Goal: Answer question/provide support: Share knowledge or assist other users

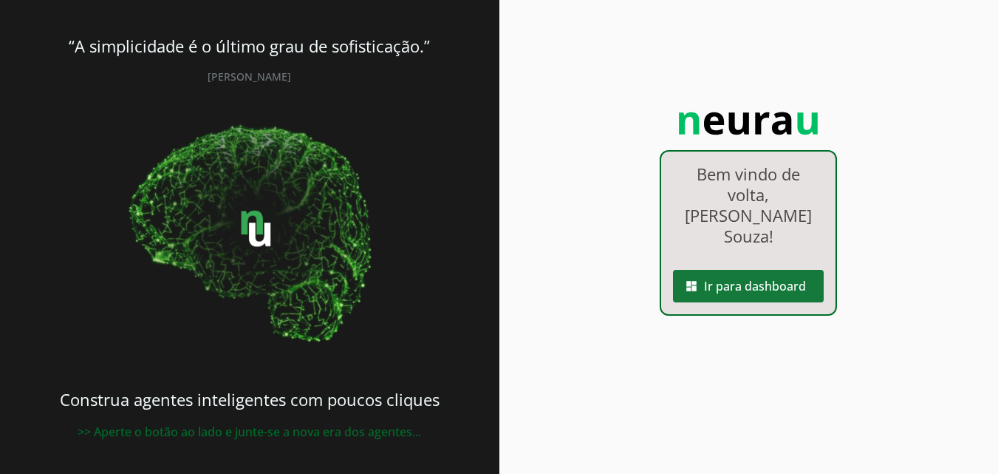
click at [737, 268] on span at bounding box center [748, 285] width 151 height 35
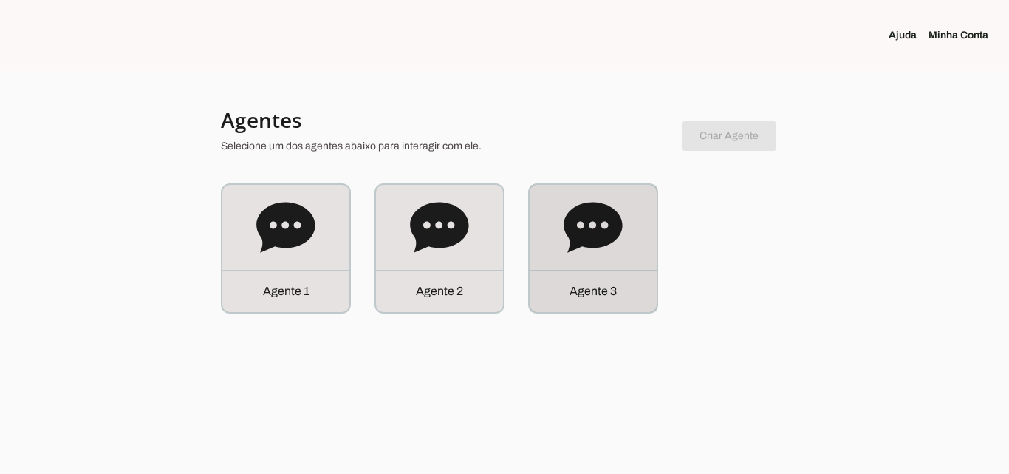
click at [604, 287] on p "Agente 3" at bounding box center [593, 291] width 47 height 18
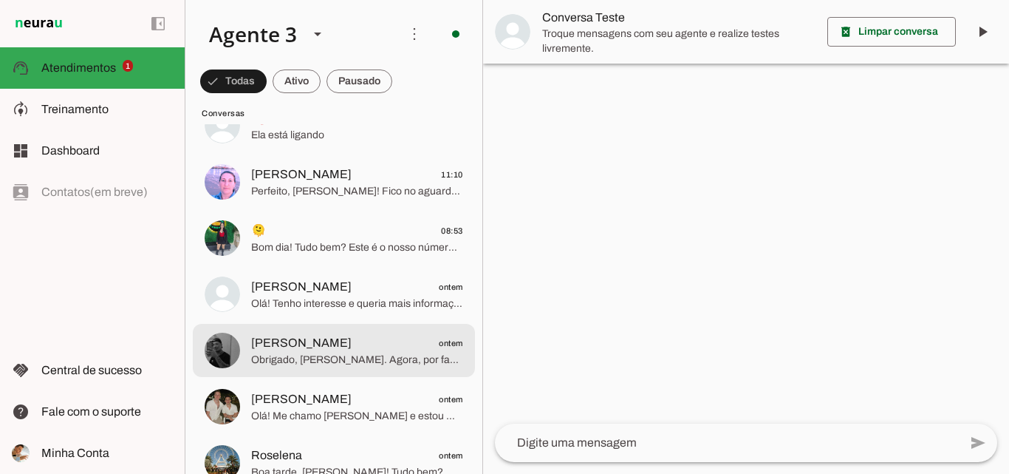
scroll to position [591, 0]
click at [358, 358] on span "Obrigado, [PERSON_NAME]. Agora, por favor, envie também seu RG, comprovante de …" at bounding box center [357, 358] width 212 height 15
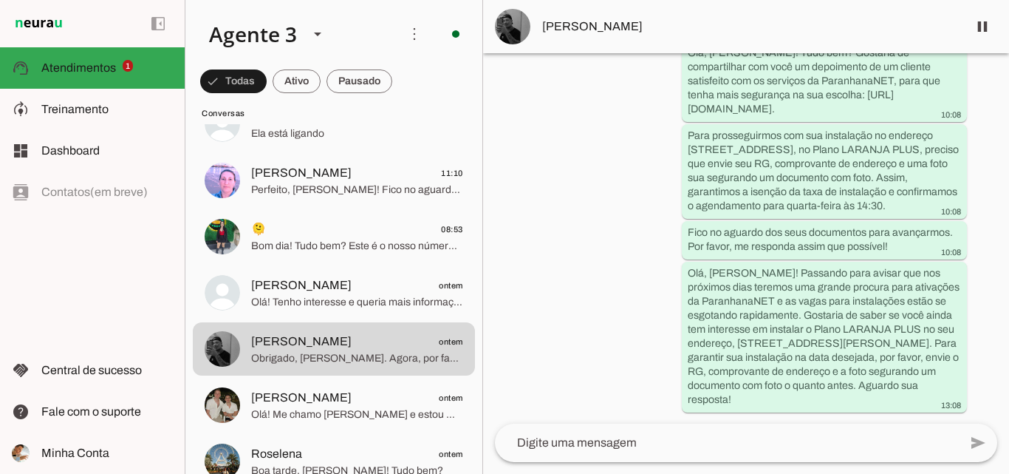
scroll to position [3511, 0]
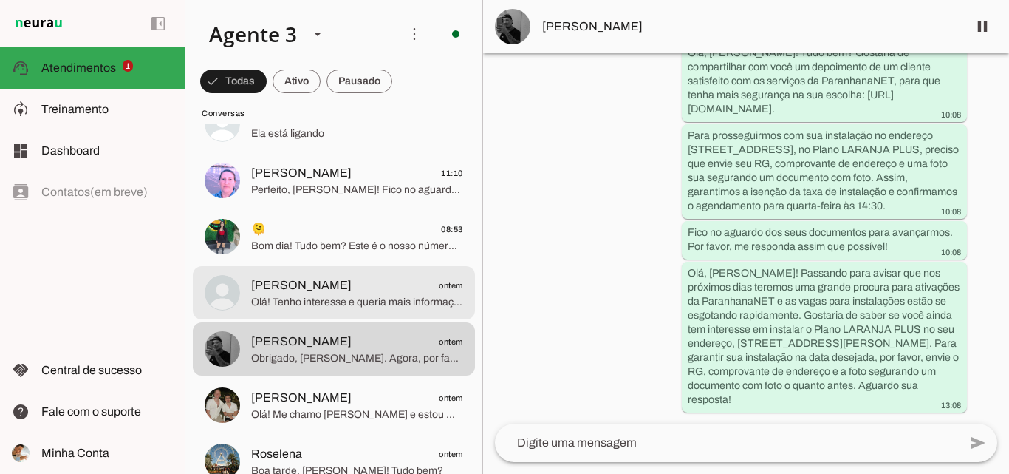
click at [278, 306] on span "Olá! Tenho interesse e queria mais informações, por favor." at bounding box center [357, 302] width 212 height 15
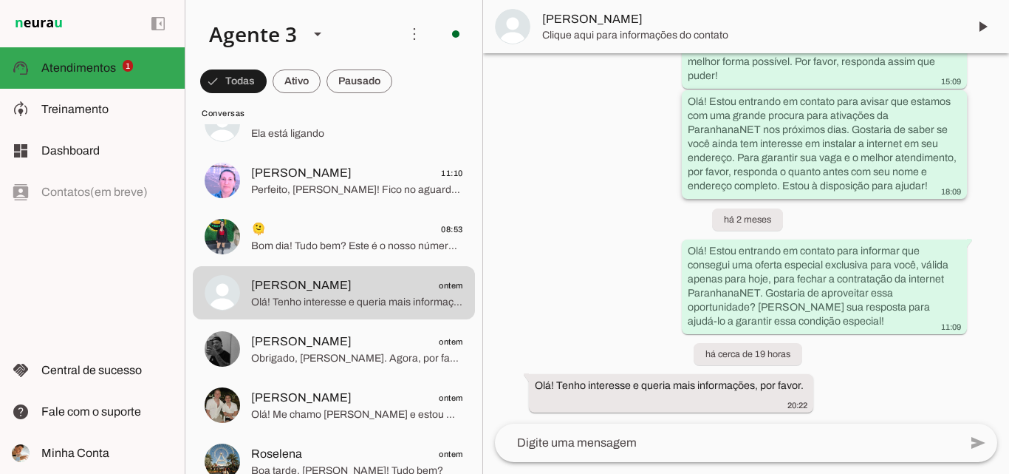
scroll to position [661, 0]
click at [654, 34] on span "[PERSON_NAME]" at bounding box center [749, 27] width 414 height 18
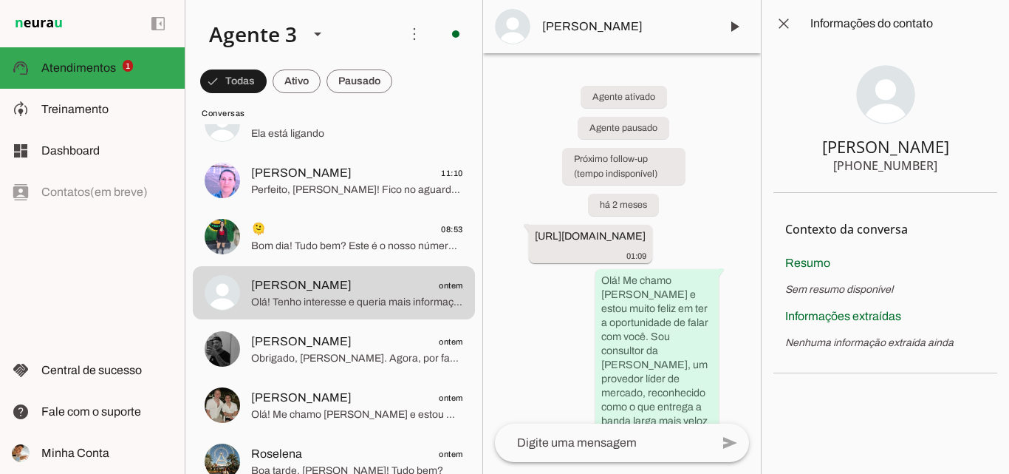
drag, startPoint x: 864, startPoint y: 167, endPoint x: 943, endPoint y: 170, distance: 78.4
click at [943, 170] on section "[PERSON_NAME] [PHONE_NUMBER]" at bounding box center [885, 120] width 224 height 146
drag, startPoint x: 804, startPoint y: 144, endPoint x: 934, endPoint y: 166, distance: 132.6
click at [934, 166] on section "[PERSON_NAME] [PHONE_NUMBER]" at bounding box center [885, 120] width 224 height 146
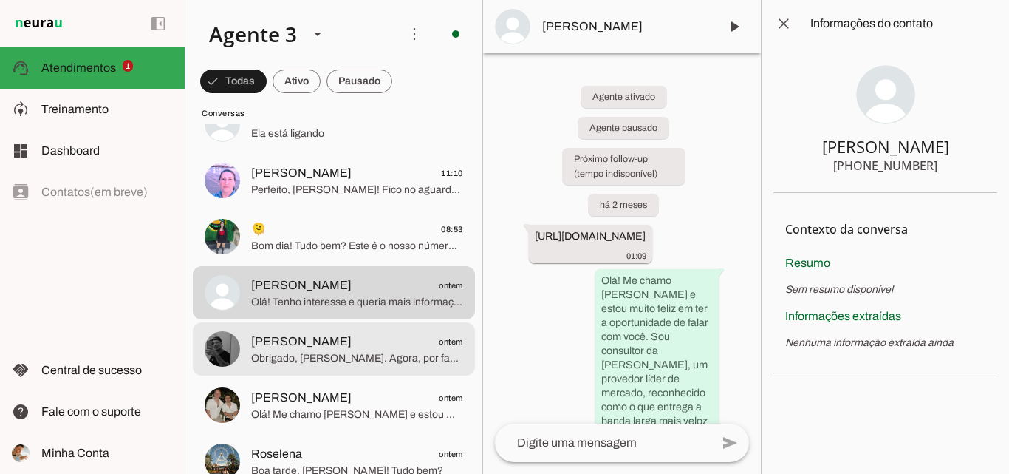
scroll to position [517, 0]
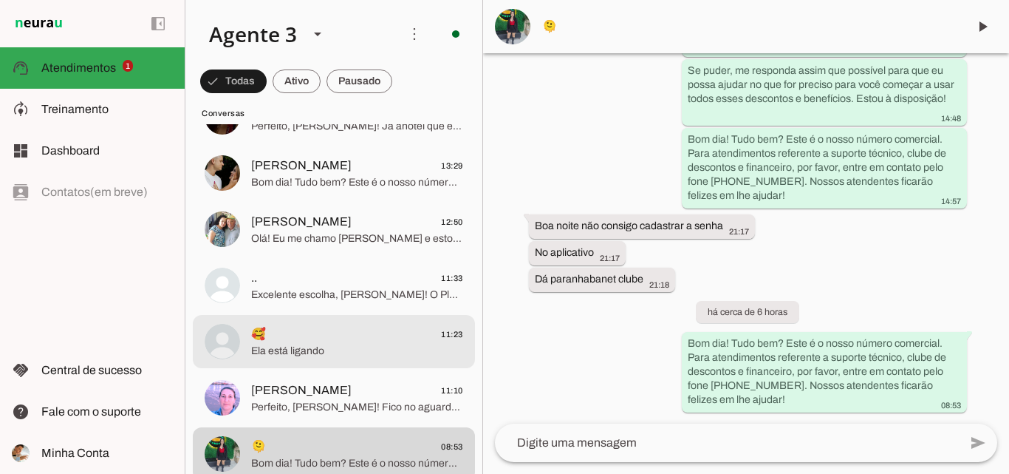
scroll to position [369, 0]
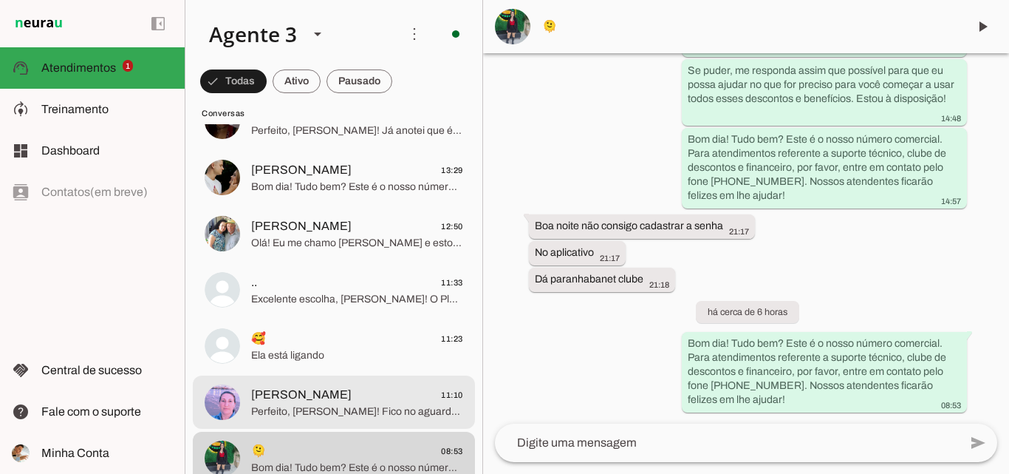
click at [353, 395] on span "[PERSON_NAME] 11:10" at bounding box center [357, 395] width 212 height 18
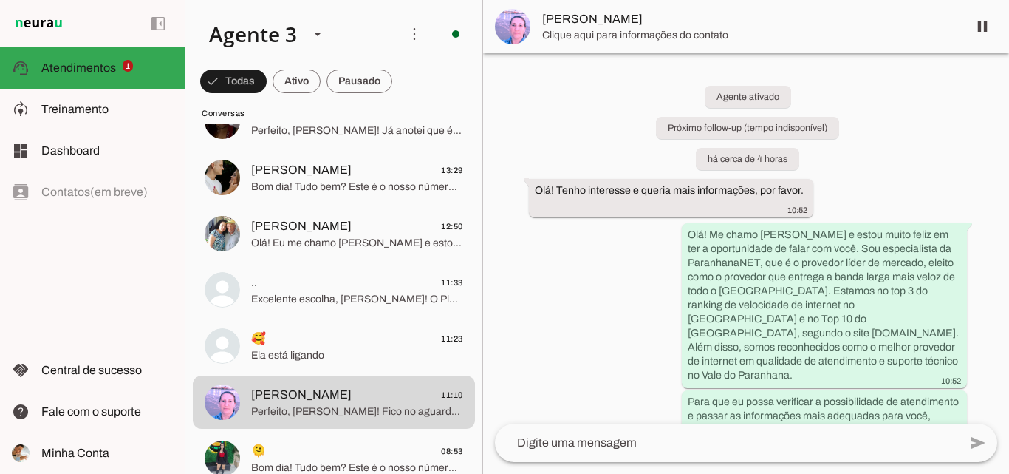
click at [654, 20] on span "[PERSON_NAME]" at bounding box center [749, 19] width 414 height 18
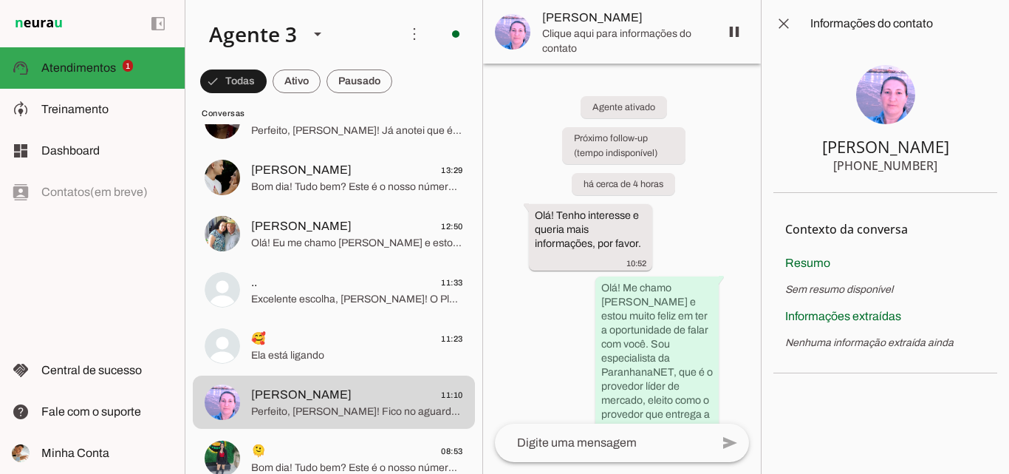
drag, startPoint x: 865, startPoint y: 161, endPoint x: 960, endPoint y: 165, distance: 95.4
click at [960, 165] on section "[PERSON_NAME] [PHONE_NUMBER]" at bounding box center [885, 120] width 224 height 146
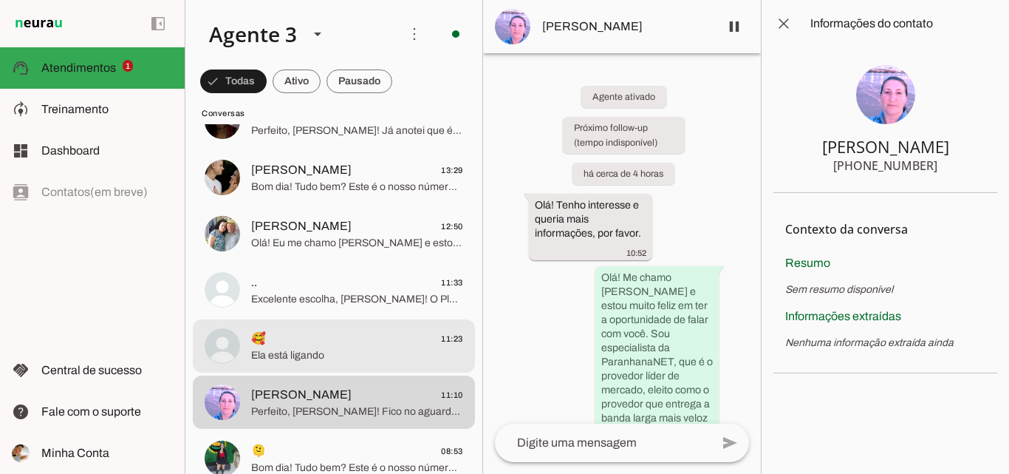
click at [338, 348] on span "Ela está ligando" at bounding box center [357, 355] width 212 height 15
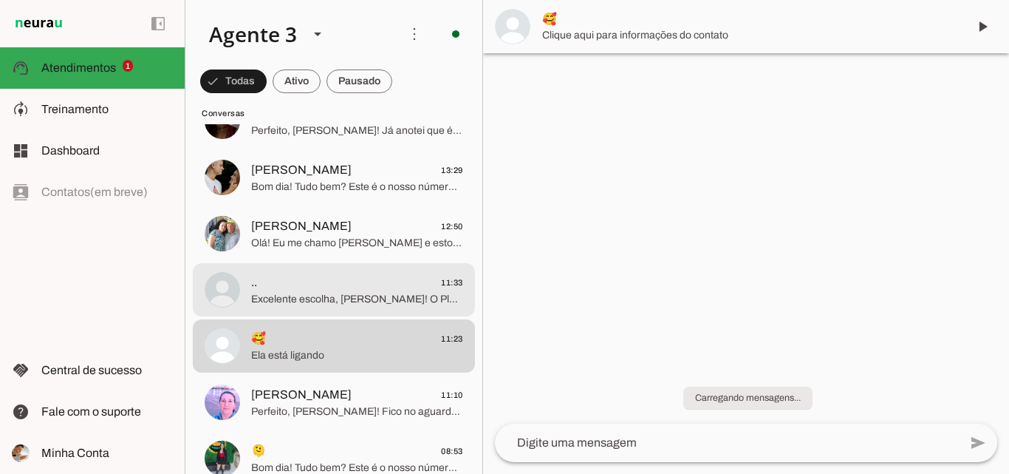
click at [354, 279] on span ".. 11:33" at bounding box center [357, 282] width 212 height 18
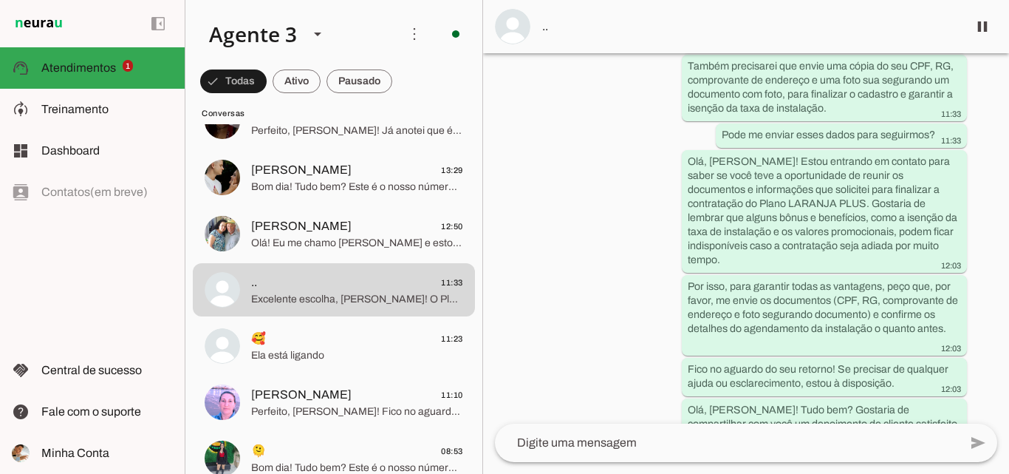
scroll to position [3178, 0]
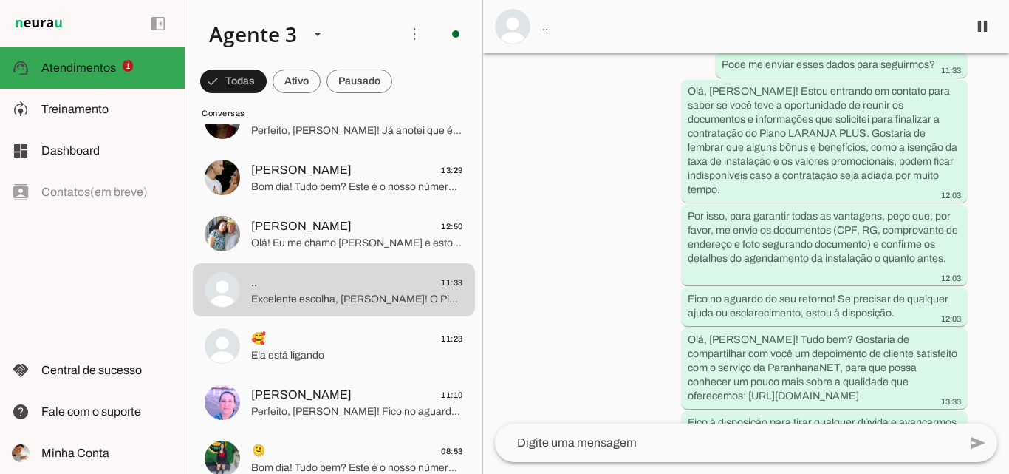
click at [794, 16] on md-item ".." at bounding box center [746, 26] width 526 height 53
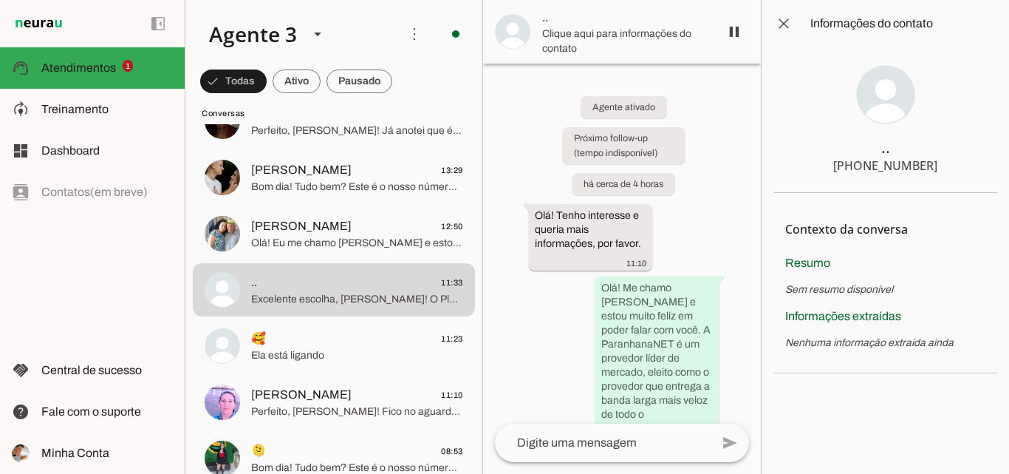
drag, startPoint x: 864, startPoint y: 165, endPoint x: 965, endPoint y: 165, distance: 101.2
click at [965, 165] on section ".. [PHONE_NUMBER]" at bounding box center [885, 120] width 224 height 146
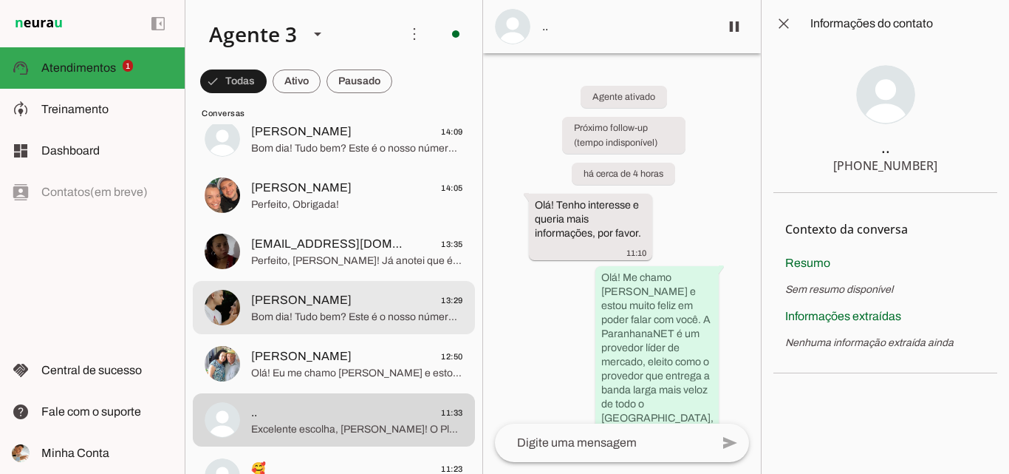
scroll to position [222, 0]
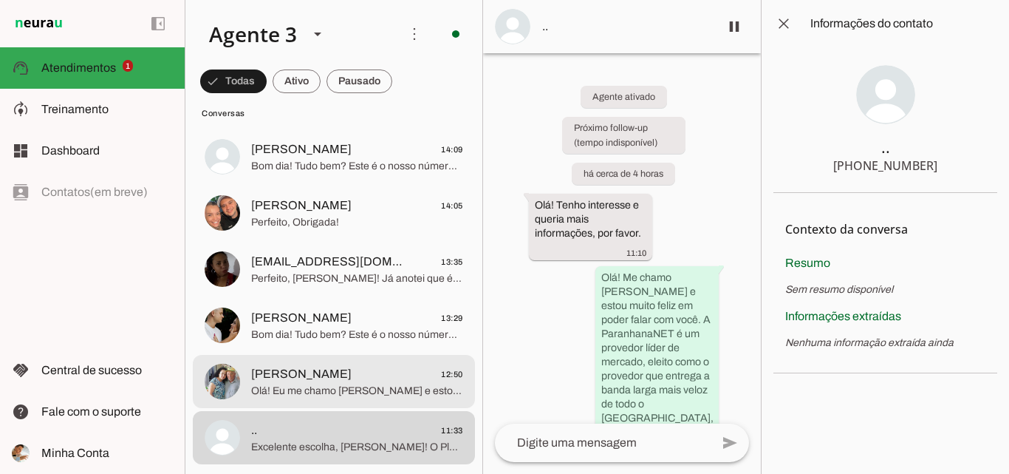
click at [366, 379] on span "[PERSON_NAME] 12:50" at bounding box center [357, 374] width 212 height 18
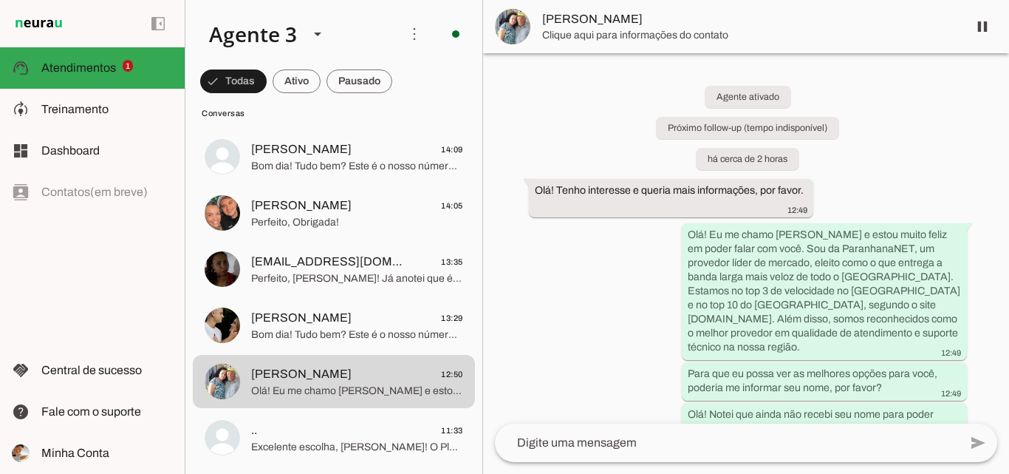
click at [640, 17] on span "[PERSON_NAME]" at bounding box center [749, 19] width 414 height 18
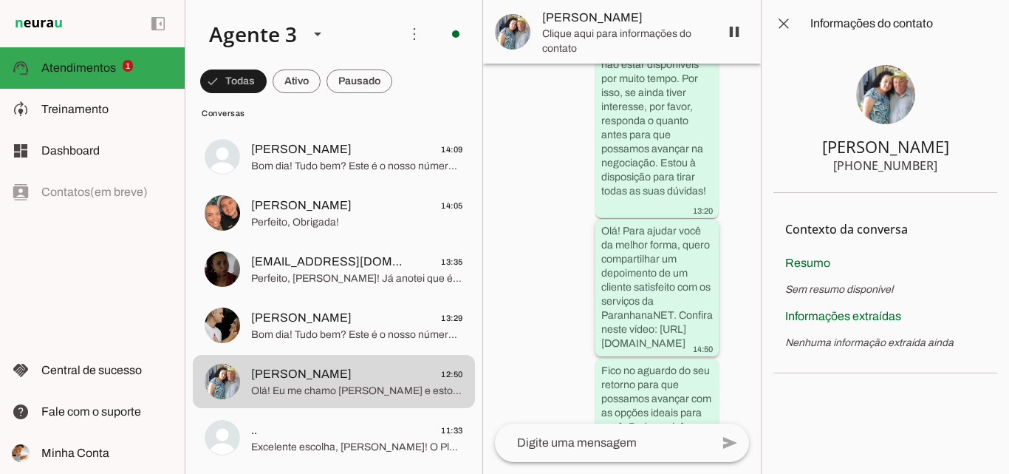
scroll to position [886, 0]
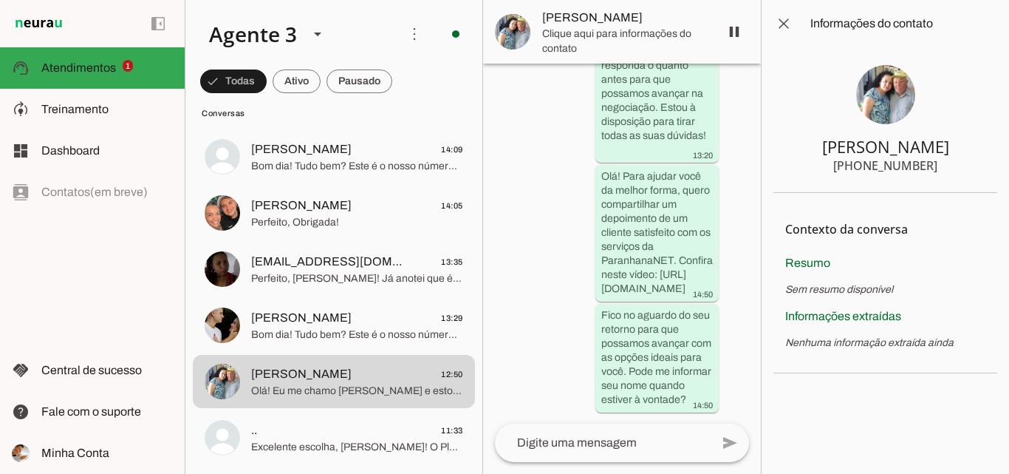
drag, startPoint x: 869, startPoint y: 167, endPoint x: 929, endPoint y: 167, distance: 59.1
click at [929, 167] on div "[PHONE_NUMBER]" at bounding box center [885, 166] width 104 height 18
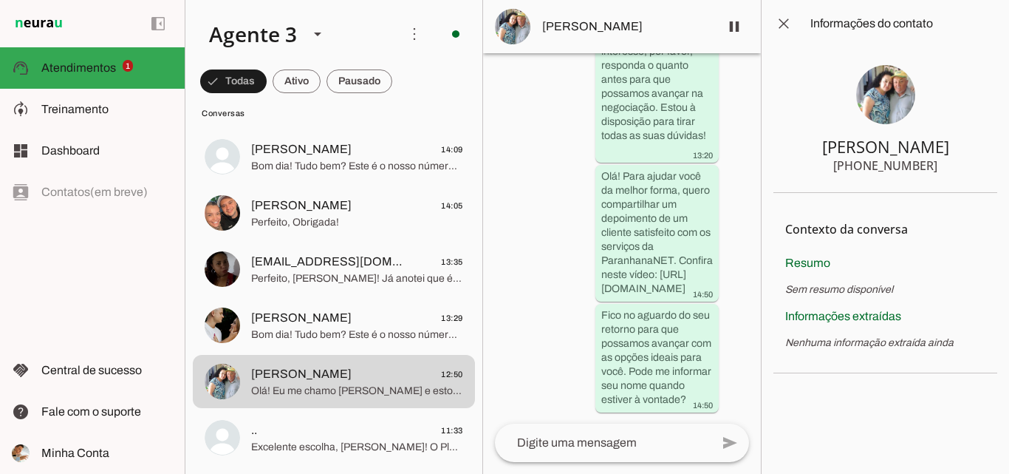
click at [901, 171] on div "[PHONE_NUMBER]" at bounding box center [885, 166] width 104 height 18
drag, startPoint x: 866, startPoint y: 169, endPoint x: 948, endPoint y: 172, distance: 82.0
click at [948, 172] on section "[PERSON_NAME] [PHONE_NUMBER]" at bounding box center [885, 120] width 224 height 146
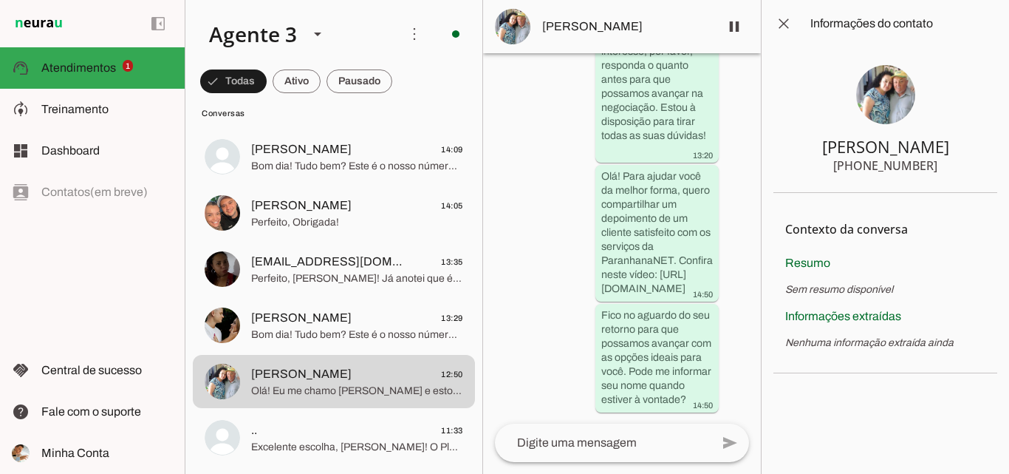
drag, startPoint x: 867, startPoint y: 168, endPoint x: 939, endPoint y: 167, distance: 72.4
click at [939, 167] on section "[PERSON_NAME] [PHONE_NUMBER]" at bounding box center [885, 120] width 224 height 146
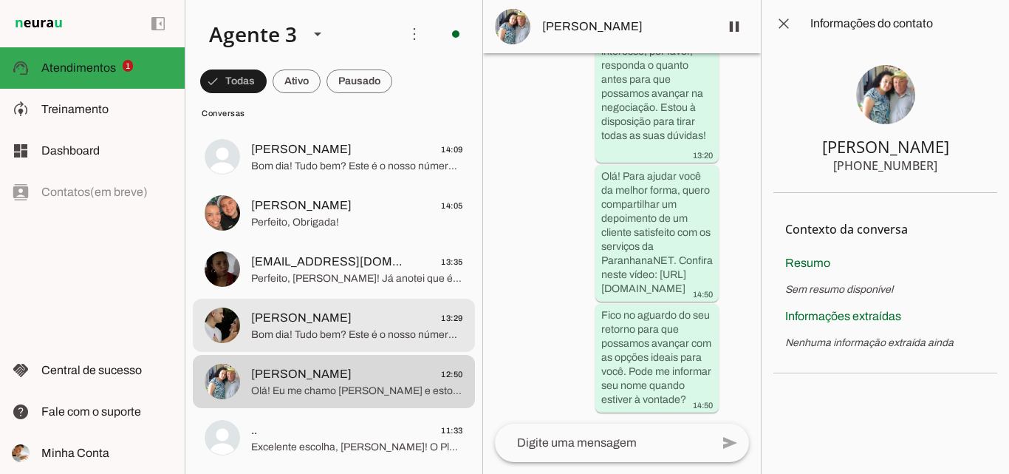
click at [320, 332] on span "Bom dia! Tudo bem? Este é o nosso número comercial. Para atendimentos referente…" at bounding box center [357, 334] width 212 height 15
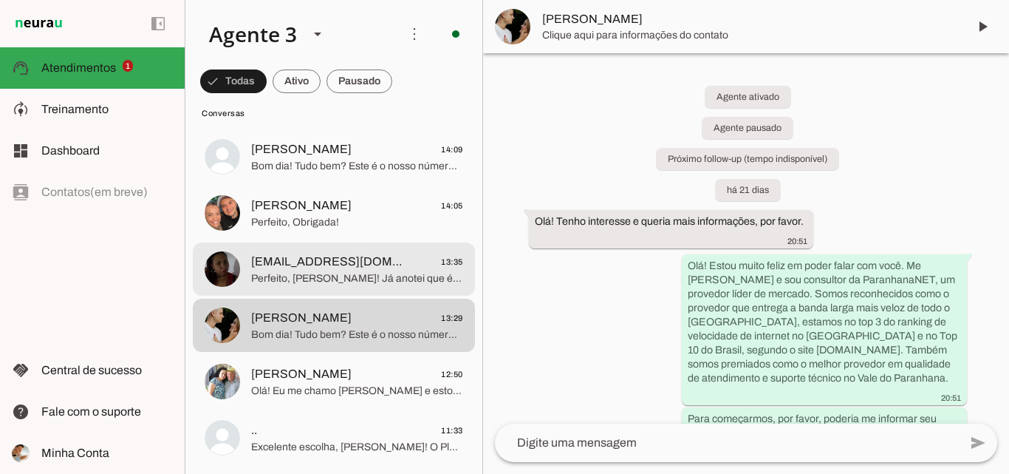
click at [411, 262] on span "[EMAIL_ADDRESS][DOMAIN_NAME] 13:35" at bounding box center [357, 262] width 212 height 18
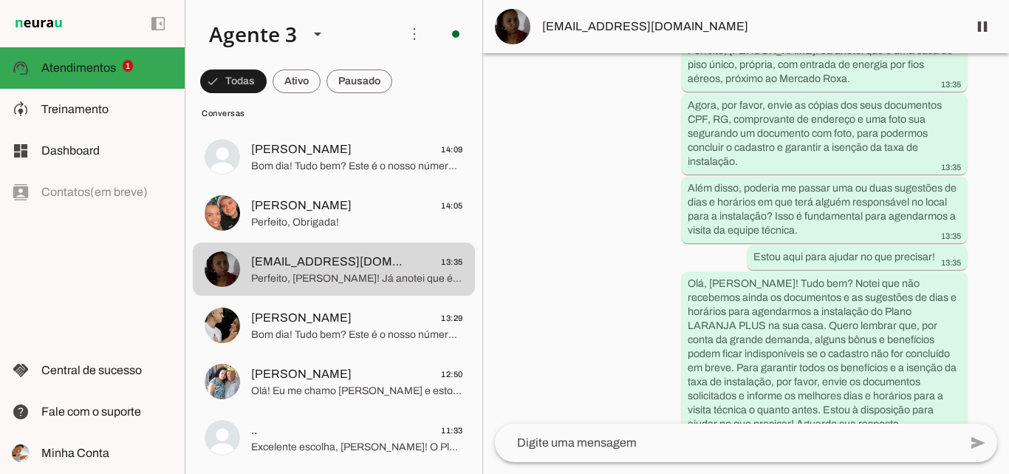
scroll to position [2159, 0]
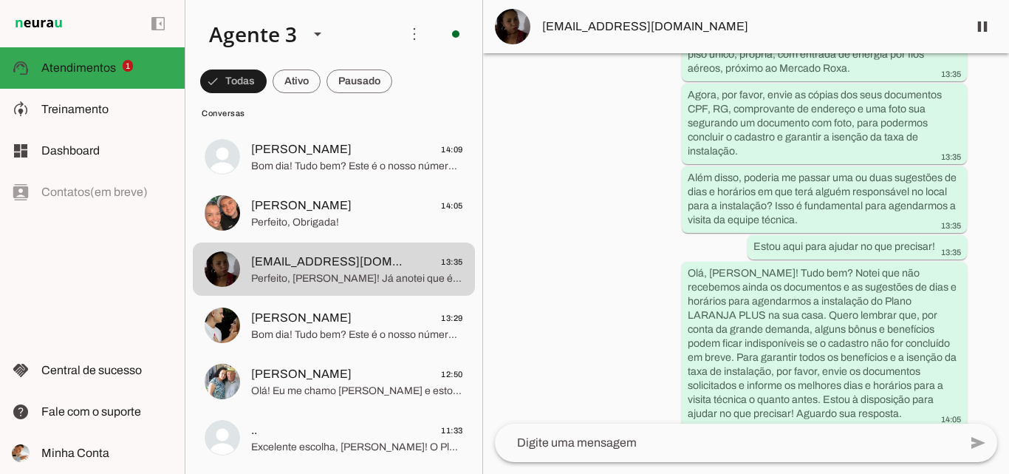
click at [804, 26] on span "[EMAIL_ADDRESS][DOMAIN_NAME]" at bounding box center [749, 27] width 414 height 18
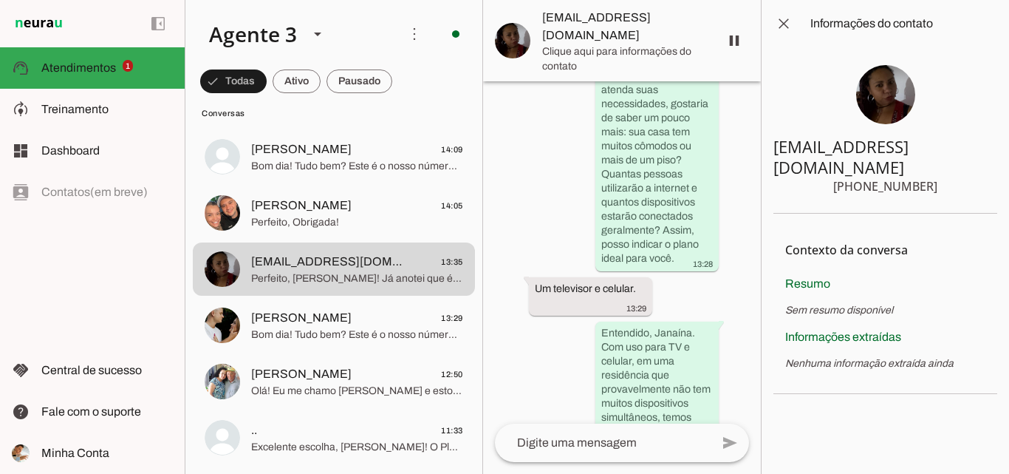
scroll to position [1826, 0]
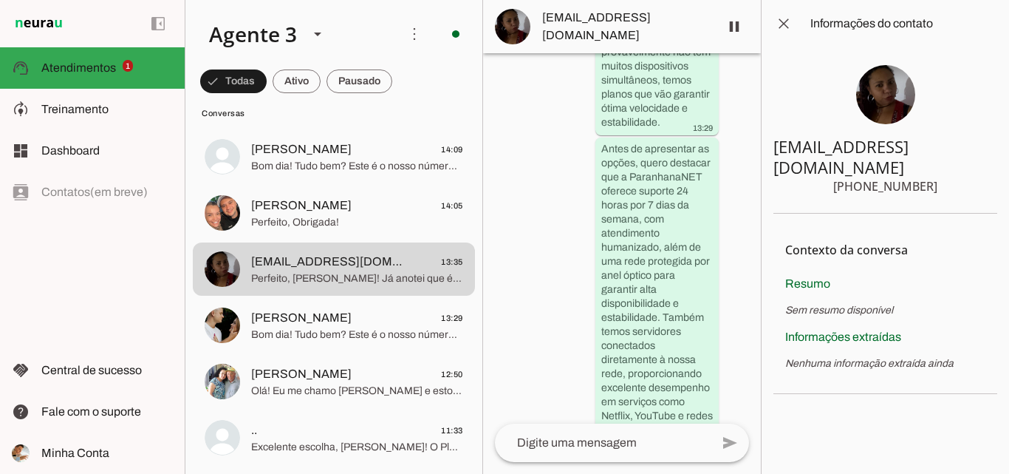
drag, startPoint x: 865, startPoint y: 163, endPoint x: 935, endPoint y: 165, distance: 70.2
click at [935, 165] on section "[EMAIL_ADDRESS][DOMAIN_NAME] [PHONE_NUMBER]" at bounding box center [885, 130] width 224 height 166
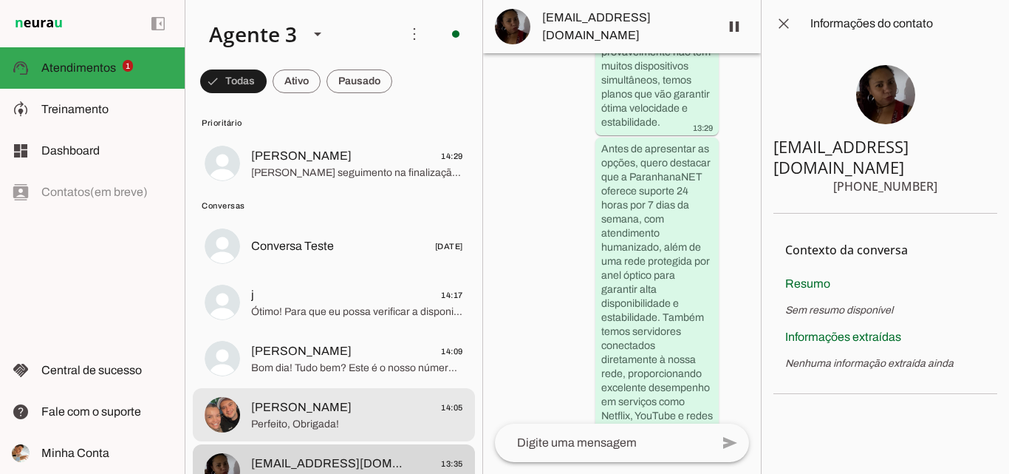
scroll to position [0, 0]
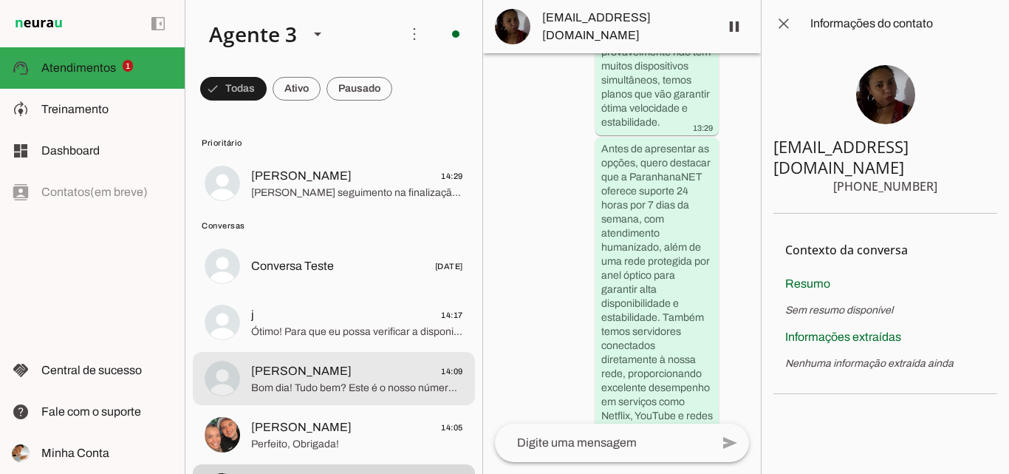
click at [309, 210] on md-item "[PERSON_NAME] 14:09 Bom dia! Tudo bem? Este é o nosso número comercial. Para at…" at bounding box center [334, 183] width 282 height 53
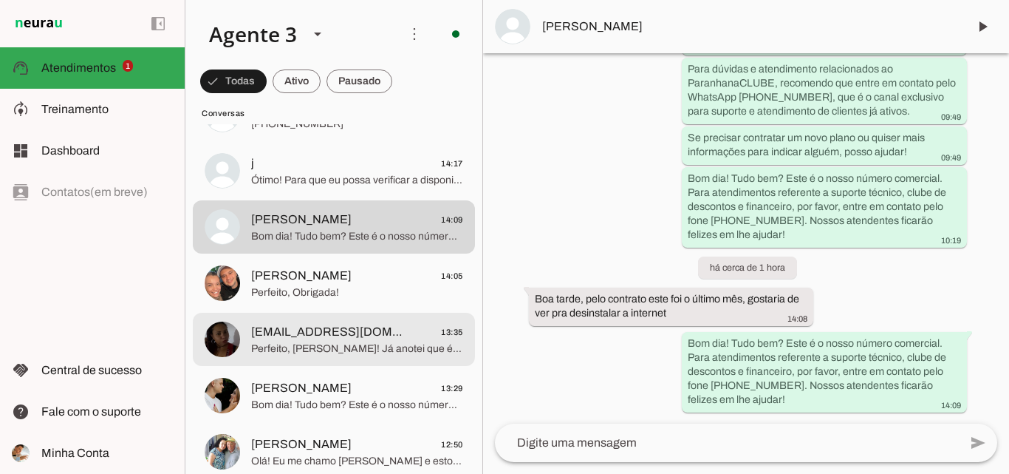
scroll to position [222, 0]
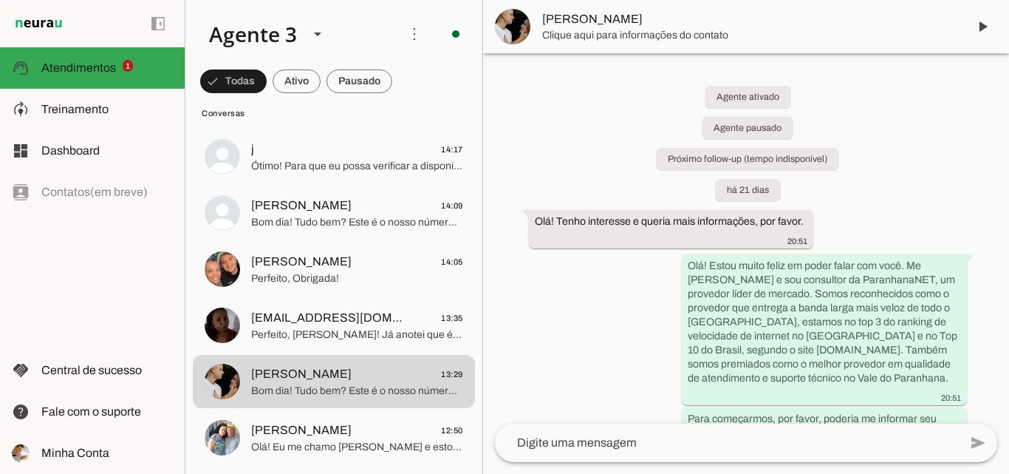
click at [801, 21] on span "[PERSON_NAME]" at bounding box center [749, 19] width 414 height 18
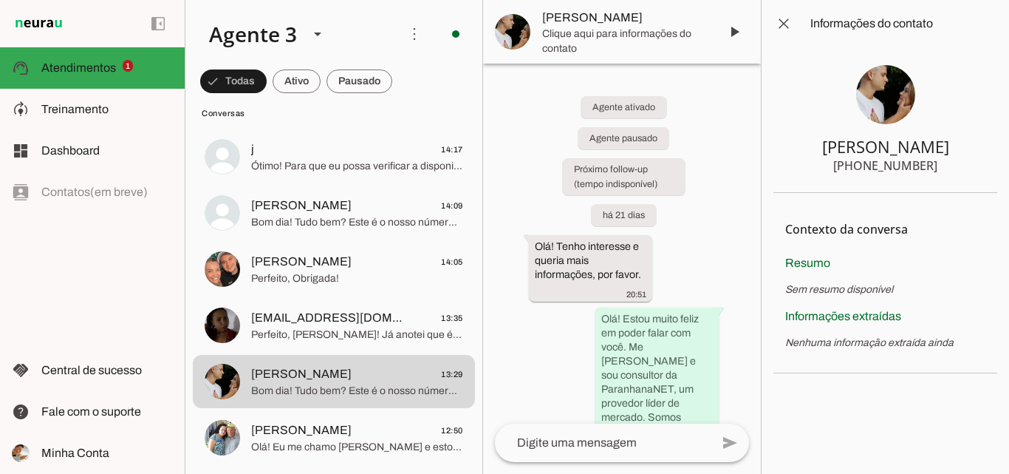
drag, startPoint x: 864, startPoint y: 164, endPoint x: 954, endPoint y: 168, distance: 90.9
click at [954, 168] on section "[PERSON_NAME] [PHONE_NUMBER]" at bounding box center [885, 120] width 224 height 146
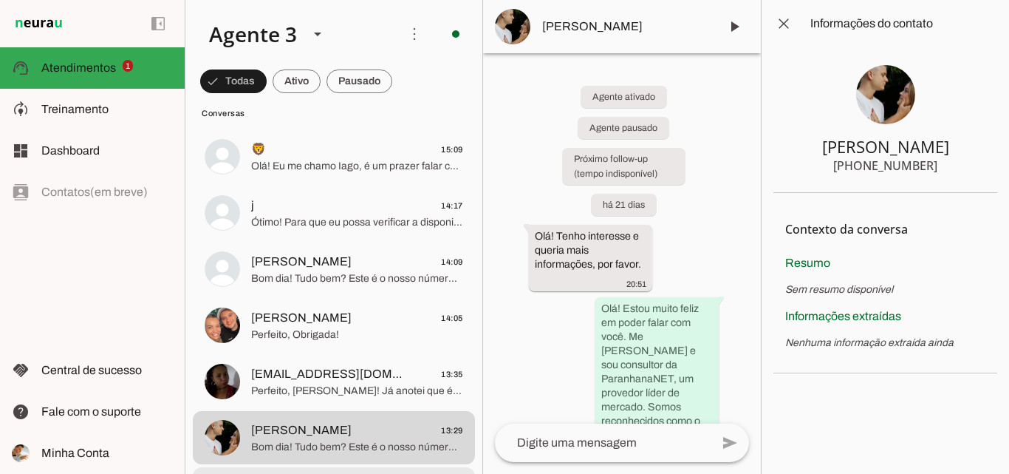
scroll to position [148, 0]
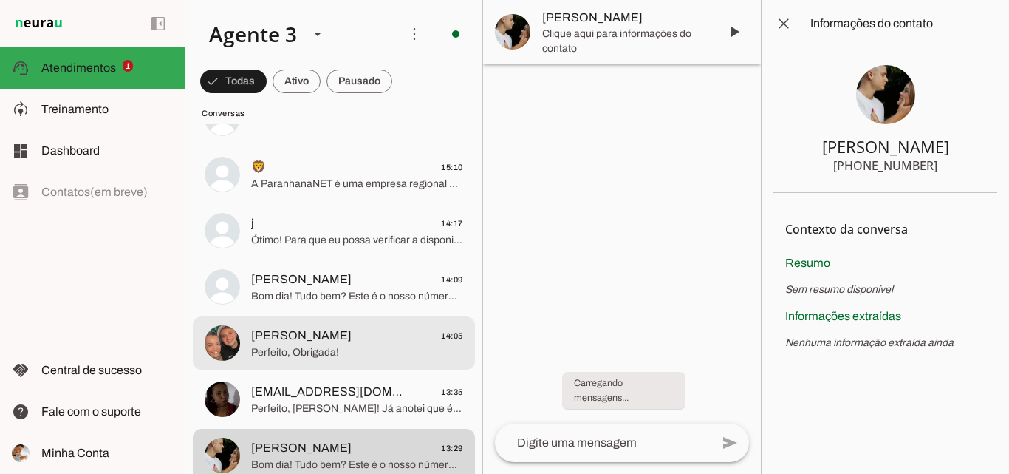
click at [386, 351] on span "Perfeito, Obrigada!" at bounding box center [357, 352] width 212 height 15
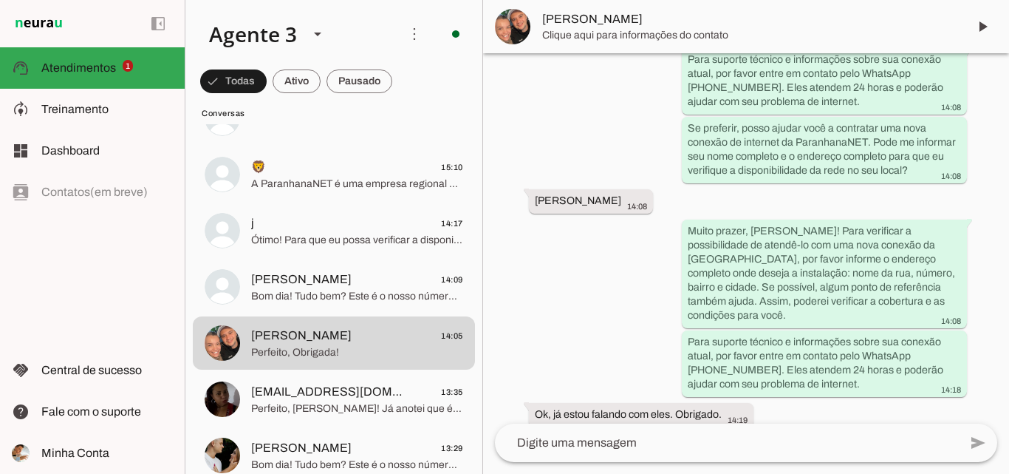
scroll to position [443, 0]
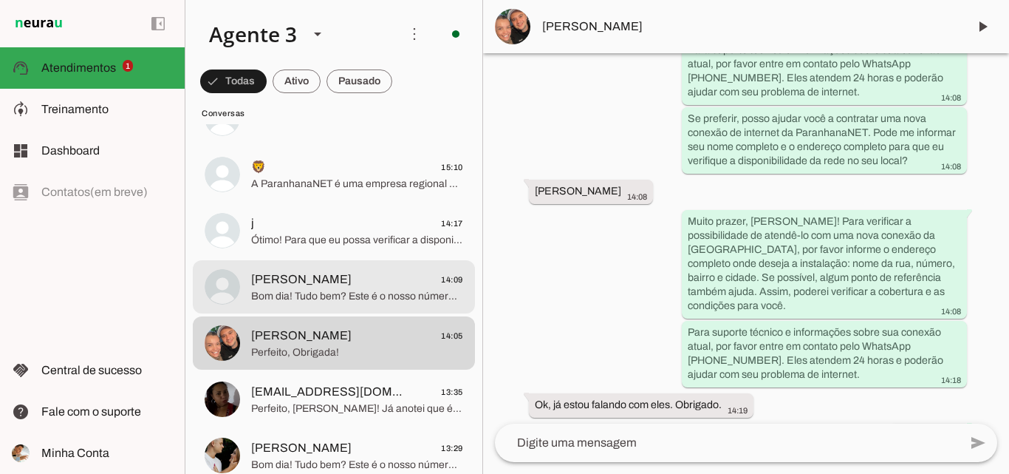
click at [360, 290] on span "Bom dia! Tudo bem? Este é o nosso número comercial. Para atendimentos referente…" at bounding box center [357, 296] width 212 height 15
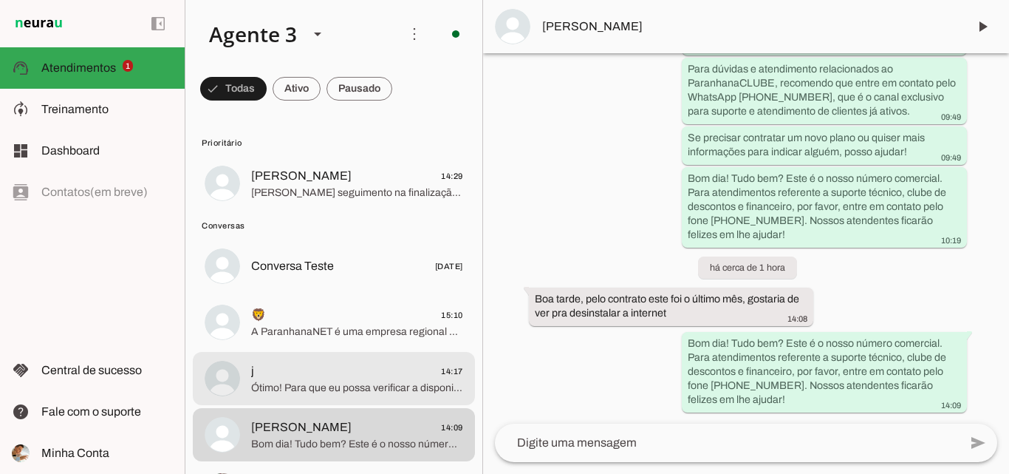
click at [338, 389] on span "Ótimo! Para que eu possa verificar a disponibilidade e indicar o melhor plano p…" at bounding box center [357, 387] width 212 height 15
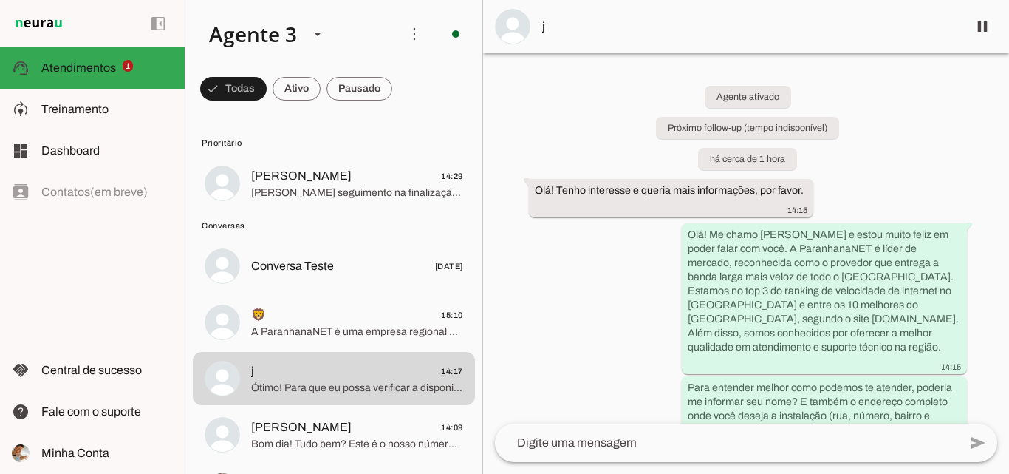
click at [766, 33] on span "j" at bounding box center [749, 27] width 414 height 18
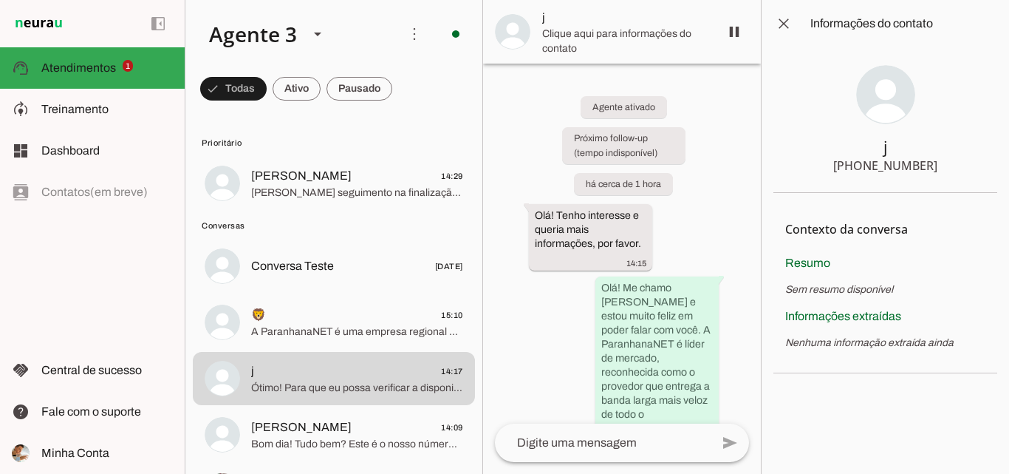
click at [946, 164] on section "j [PHONE_NUMBER]" at bounding box center [885, 120] width 224 height 146
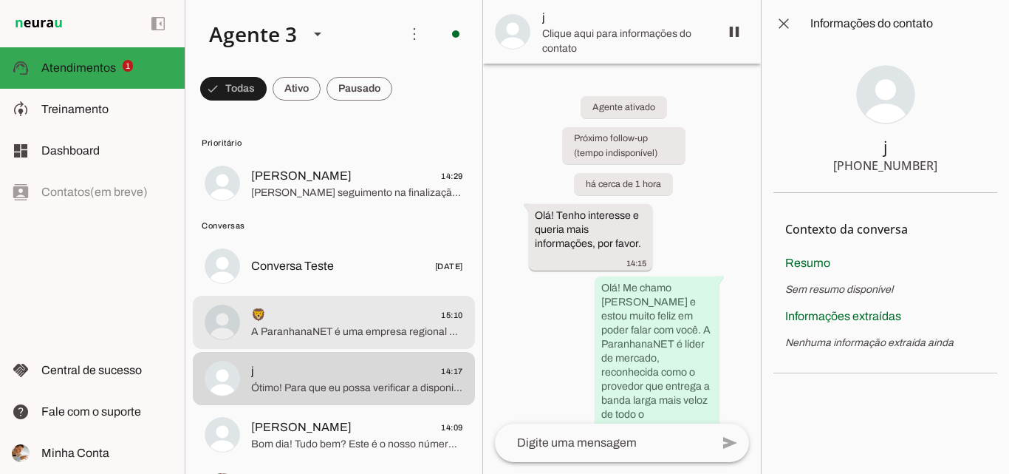
click at [352, 318] on span "🦁 15:10" at bounding box center [357, 315] width 212 height 18
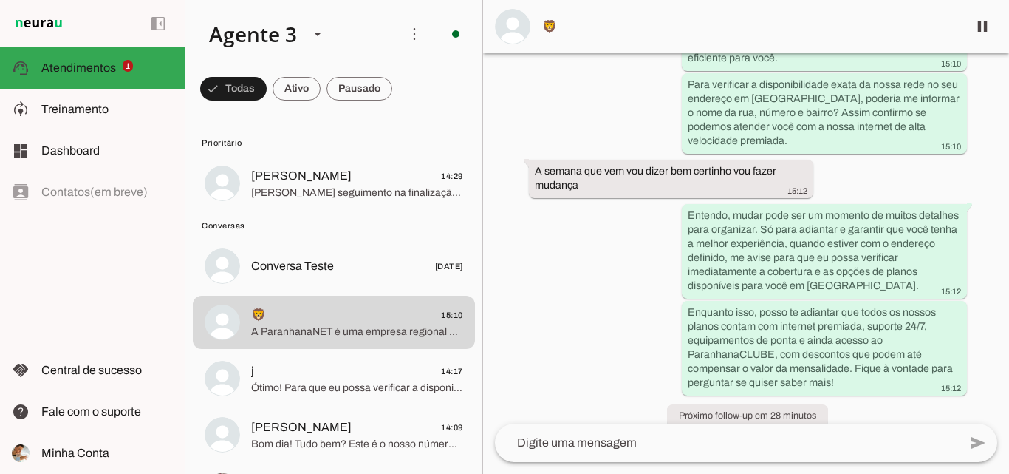
scroll to position [461, 0]
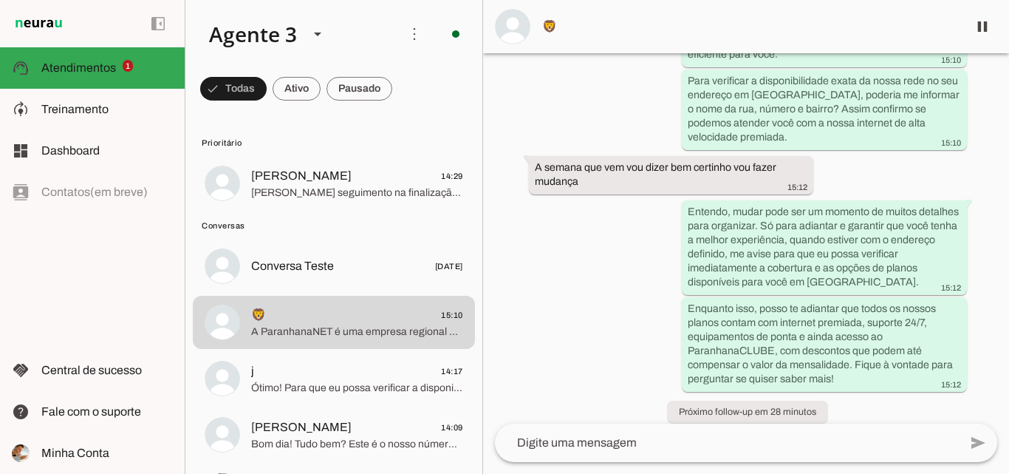
click at [686, 24] on span "🦁" at bounding box center [749, 27] width 414 height 18
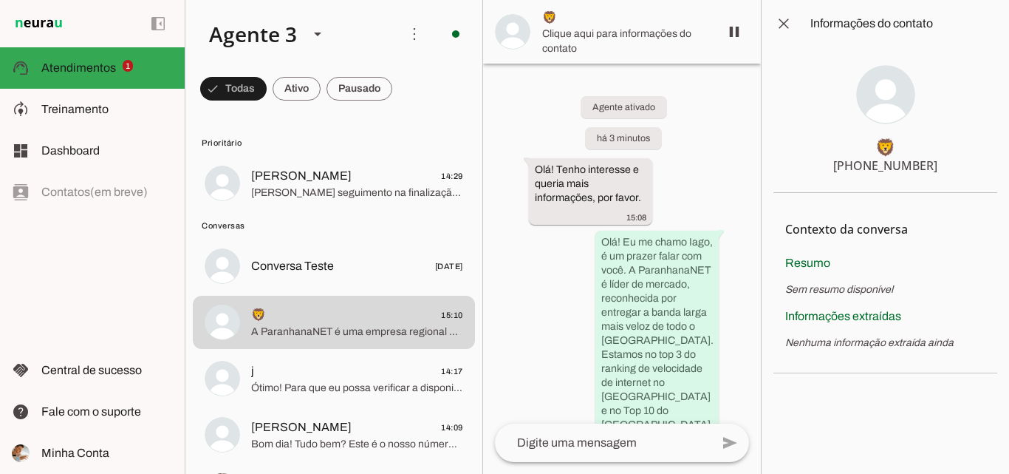
drag, startPoint x: 863, startPoint y: 163, endPoint x: 934, endPoint y: 169, distance: 71.2
click at [934, 169] on section "🦁 [PHONE_NUMBER]" at bounding box center [885, 120] width 224 height 146
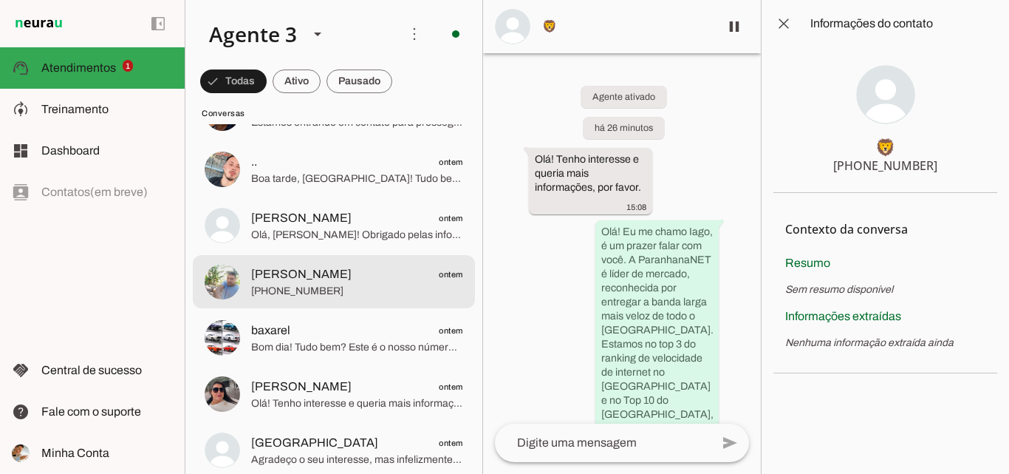
scroll to position [1256, 0]
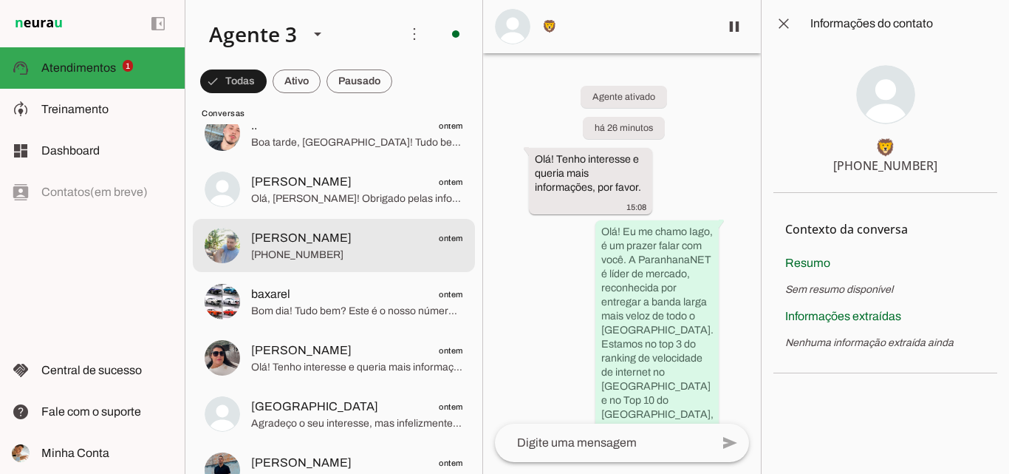
click at [350, 259] on span "[PHONE_NUMBER]" at bounding box center [357, 254] width 212 height 15
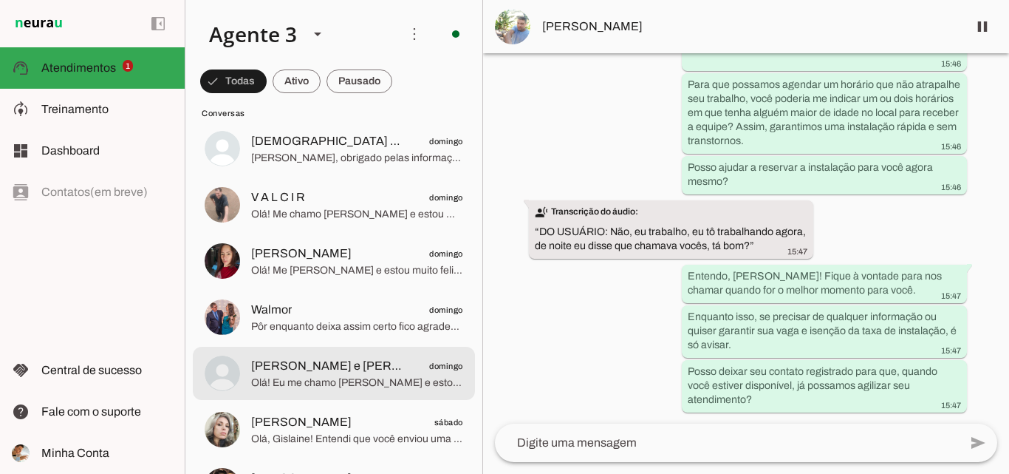
scroll to position [1847, 0]
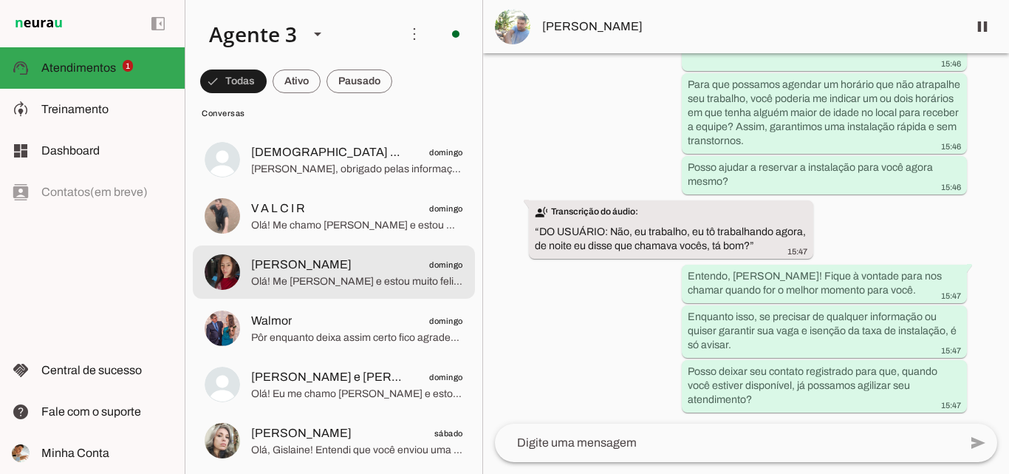
click at [284, 276] on span "Olá! Me [PERSON_NAME] e estou muito feliz em poder conversar com você. A Paranh…" at bounding box center [357, 281] width 212 height 15
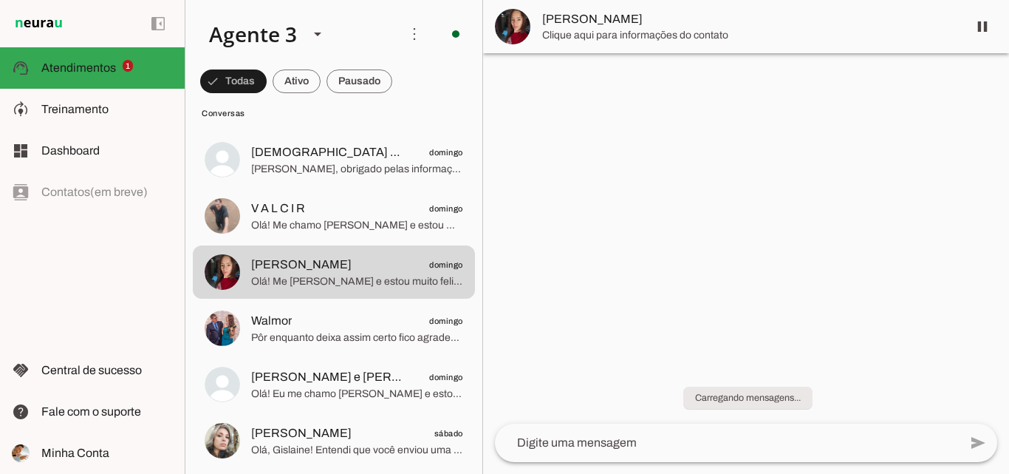
click at [751, 24] on span "[PERSON_NAME]" at bounding box center [749, 19] width 414 height 18
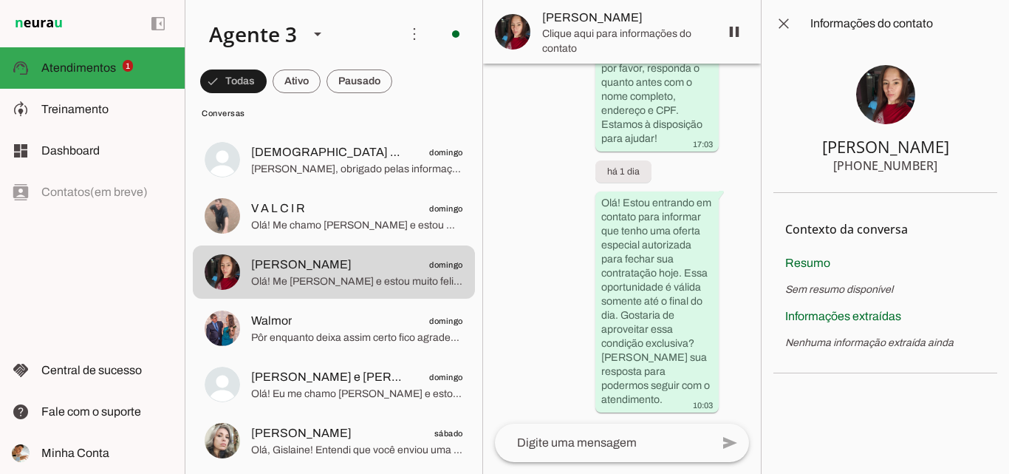
scroll to position [1907, 0]
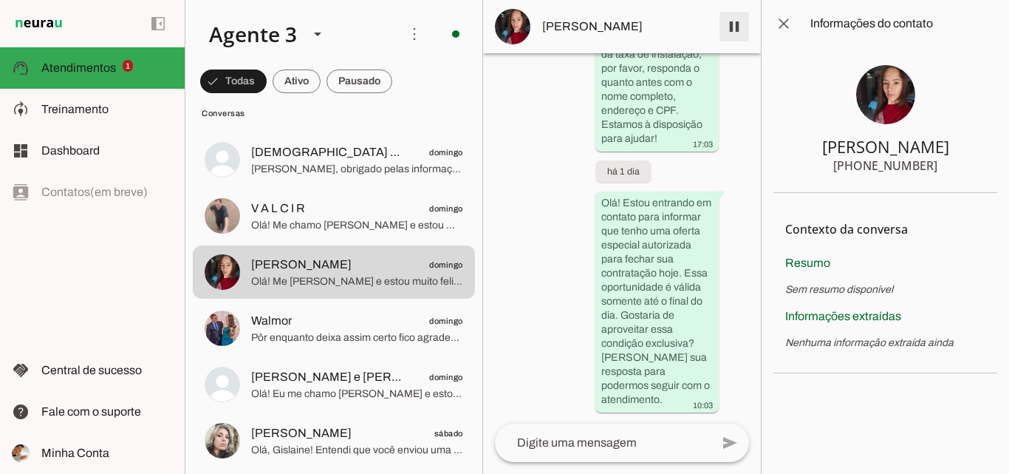
click at [730, 31] on span at bounding box center [734, 26] width 35 height 35
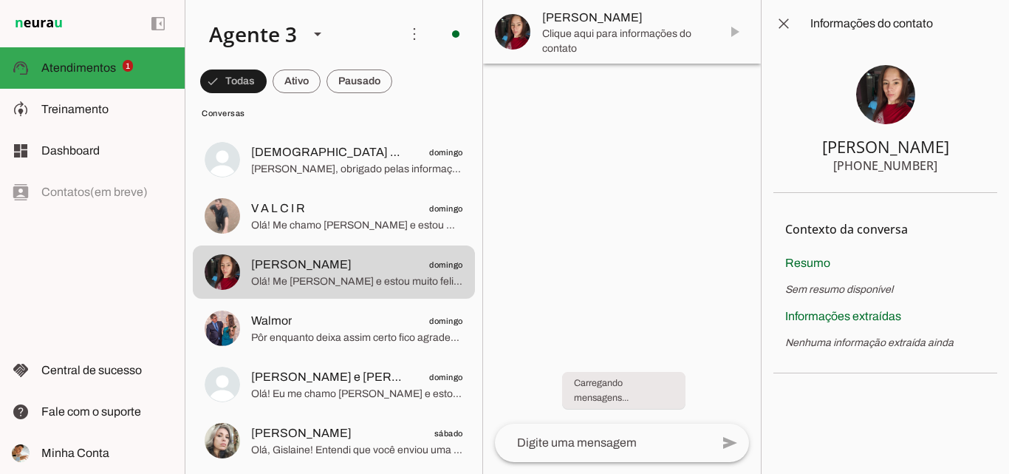
scroll to position [0, 0]
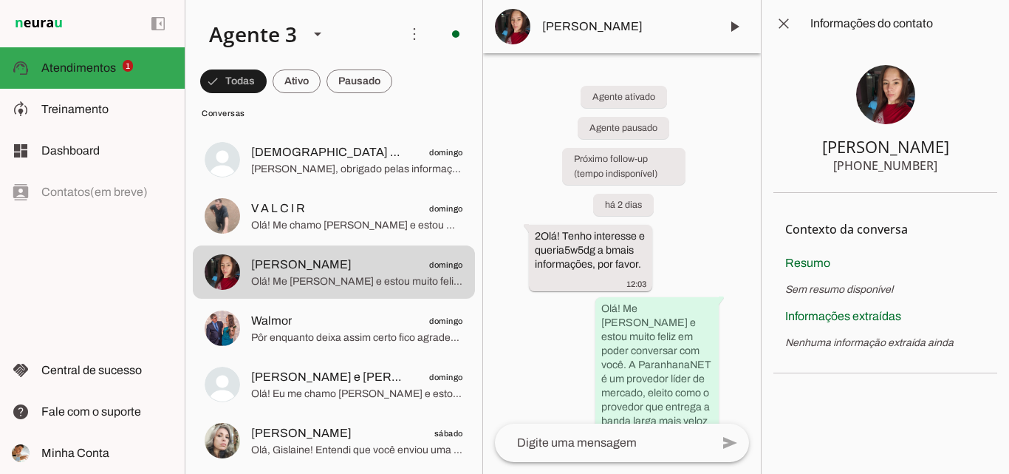
drag, startPoint x: 843, startPoint y: 144, endPoint x: 863, endPoint y: 146, distance: 20.0
click at [928, 168] on section "[PERSON_NAME] [PHONE_NUMBER]" at bounding box center [885, 120] width 224 height 146
drag, startPoint x: 849, startPoint y: 144, endPoint x: 937, endPoint y: 167, distance: 91.6
click at [937, 168] on section "[PERSON_NAME] [PHONE_NUMBER]" at bounding box center [885, 120] width 224 height 146
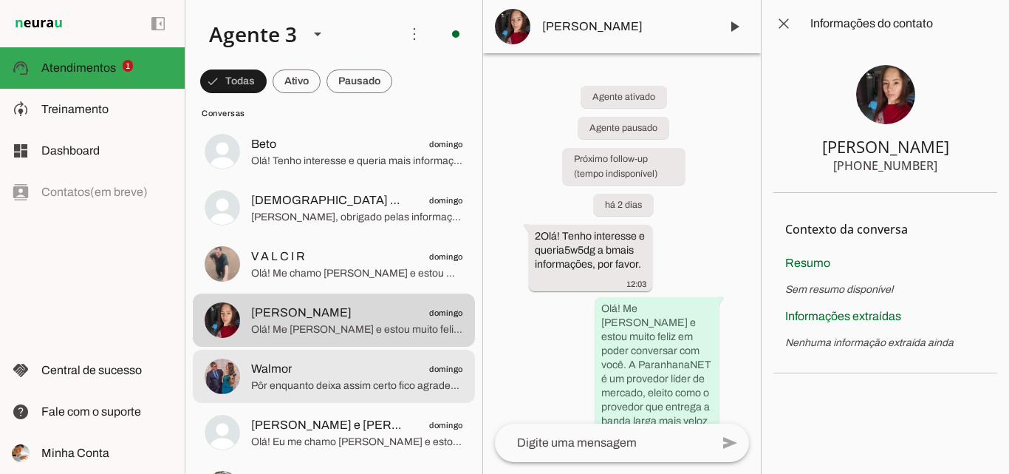
scroll to position [1773, 0]
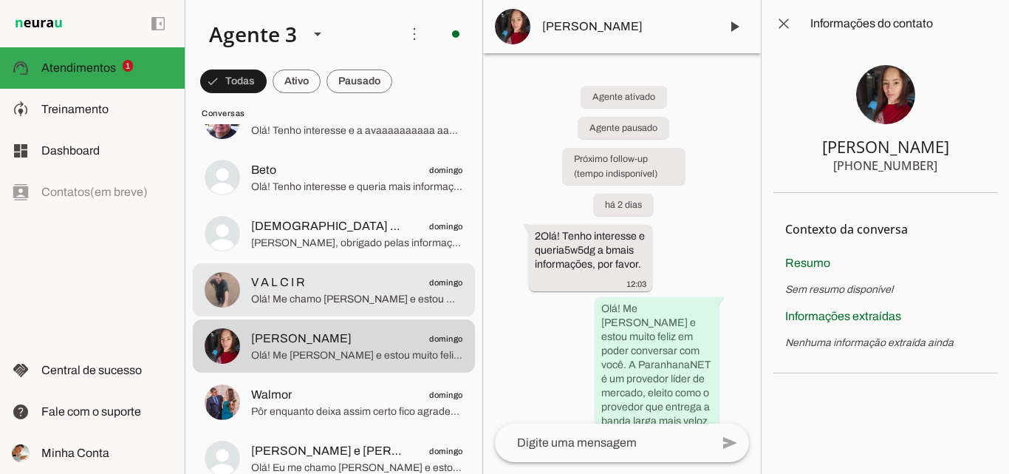
click at [339, 303] on span "Olá! Me chamo [PERSON_NAME] e estou muito feliz em conversar com você. A Paranh…" at bounding box center [357, 299] width 212 height 15
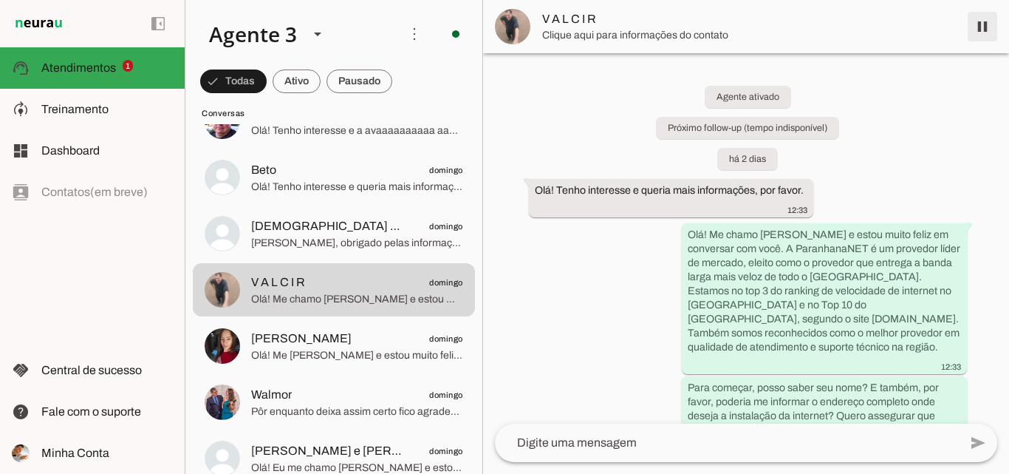
click at [977, 33] on span at bounding box center [982, 26] width 35 height 35
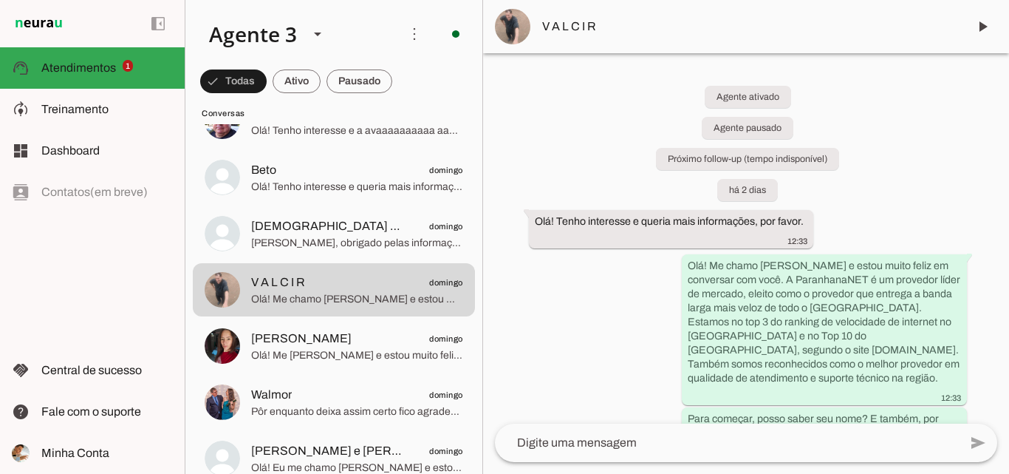
click at [665, 18] on span "V A L C I R" at bounding box center [749, 27] width 414 height 18
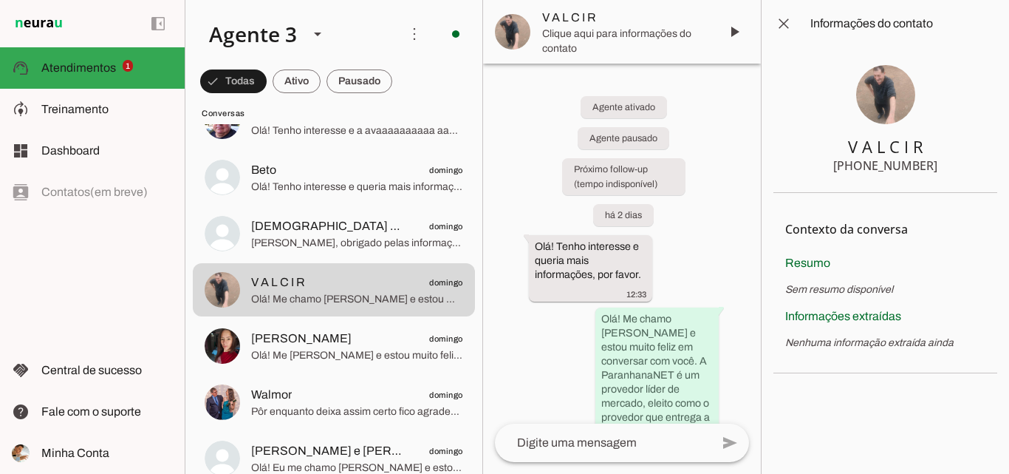
drag, startPoint x: 832, startPoint y: 148, endPoint x: 946, endPoint y: 174, distance: 116.7
click at [957, 180] on section "V A L C I R [PHONE_NUMBER]" at bounding box center [885, 120] width 224 height 146
drag, startPoint x: 888, startPoint y: 151, endPoint x: 937, endPoint y: 176, distance: 55.2
click at [937, 176] on section "V A L C I R [PHONE_NUMBER]" at bounding box center [885, 120] width 224 height 146
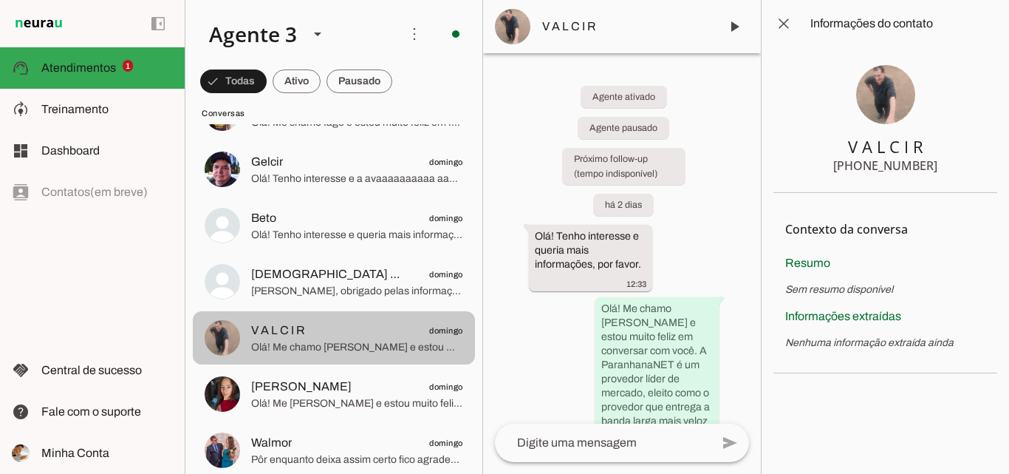
scroll to position [1699, 0]
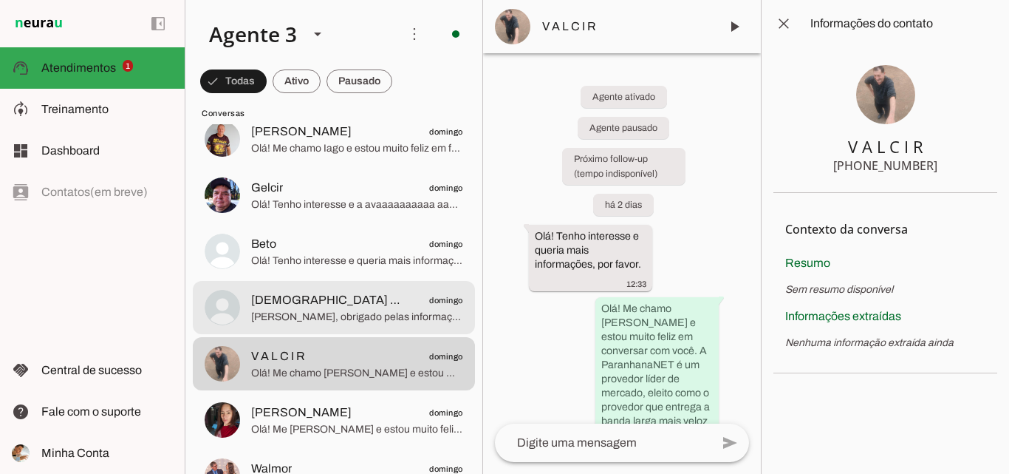
click at [403, 317] on span "[PERSON_NAME], obrigado pelas informações! A ParanhanaNET atende com rede de fi…" at bounding box center [357, 317] width 212 height 15
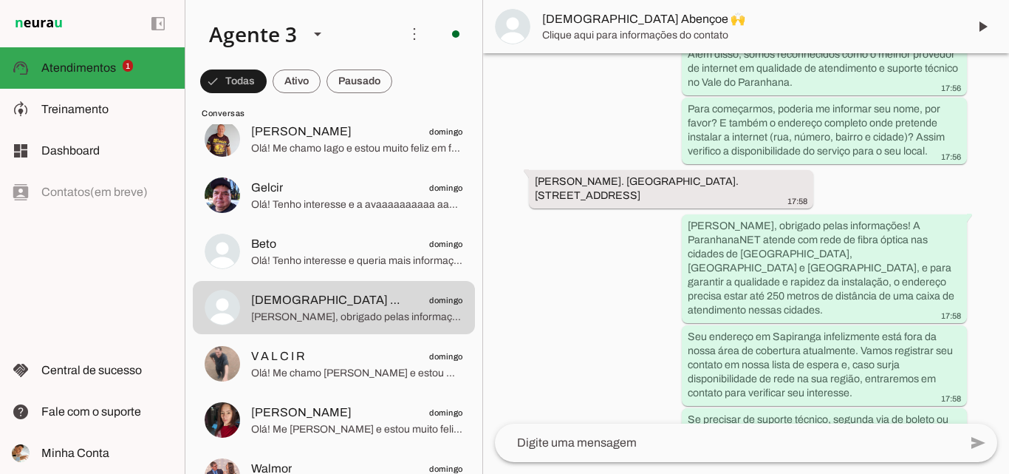
scroll to position [343, 0]
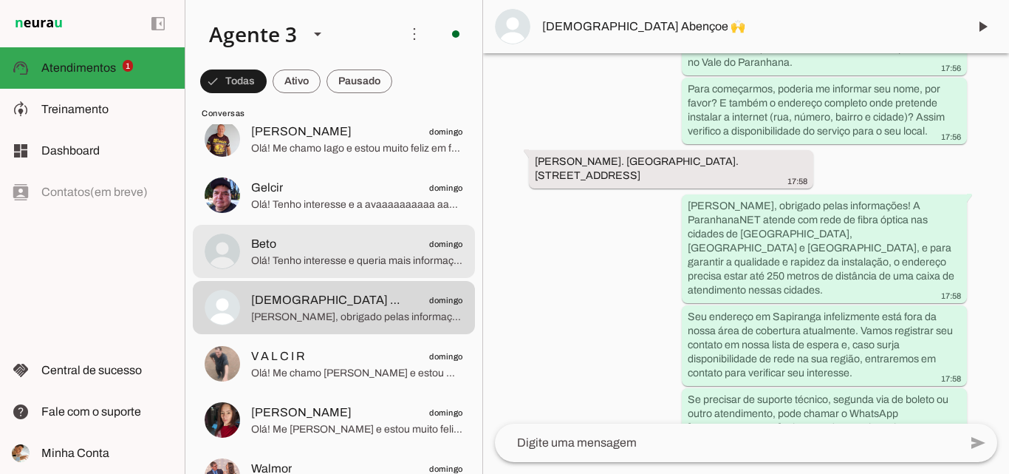
click at [379, 262] on span "Olá! Tenho interesse e queria mais informações, por favor." at bounding box center [357, 260] width 212 height 15
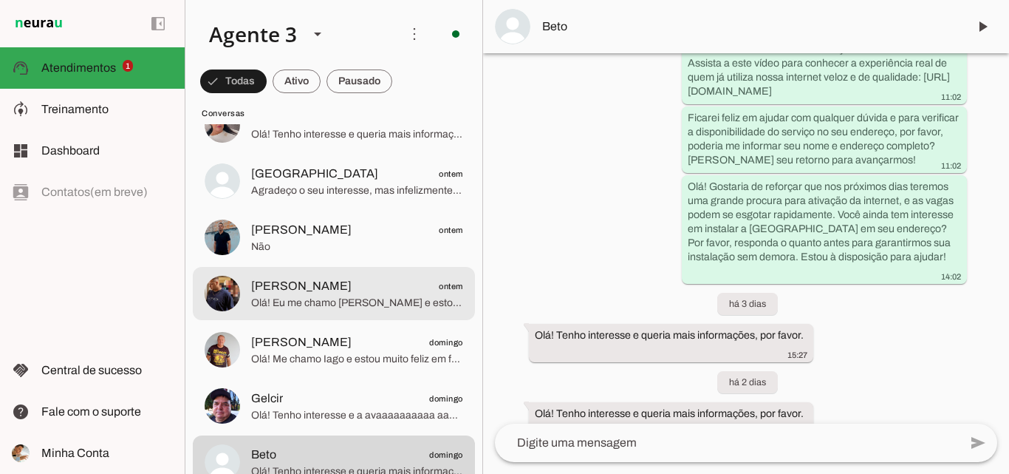
scroll to position [1477, 0]
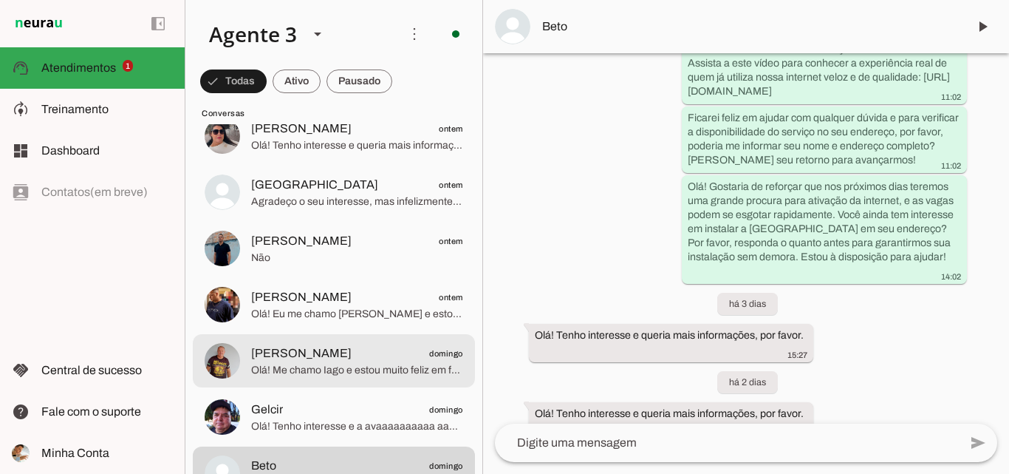
click at [349, 352] on span "[PERSON_NAME] domingo" at bounding box center [357, 353] width 212 height 18
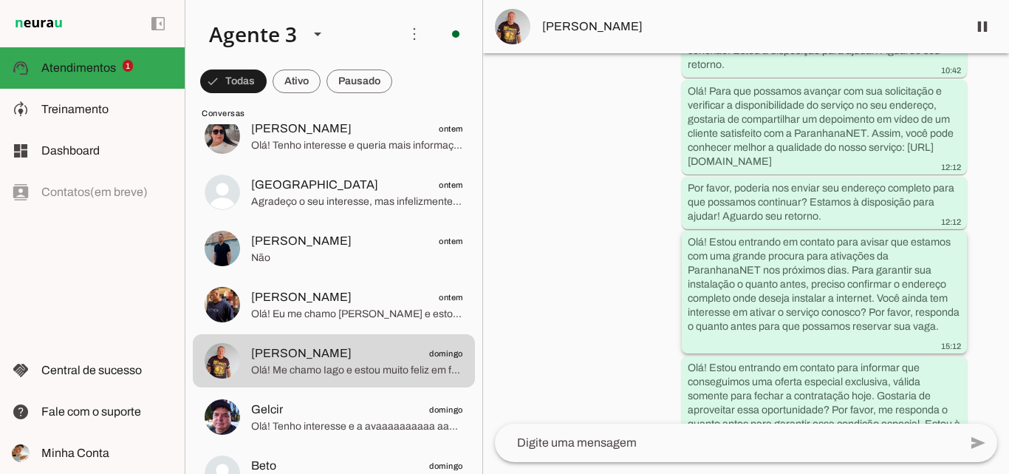
scroll to position [538, 0]
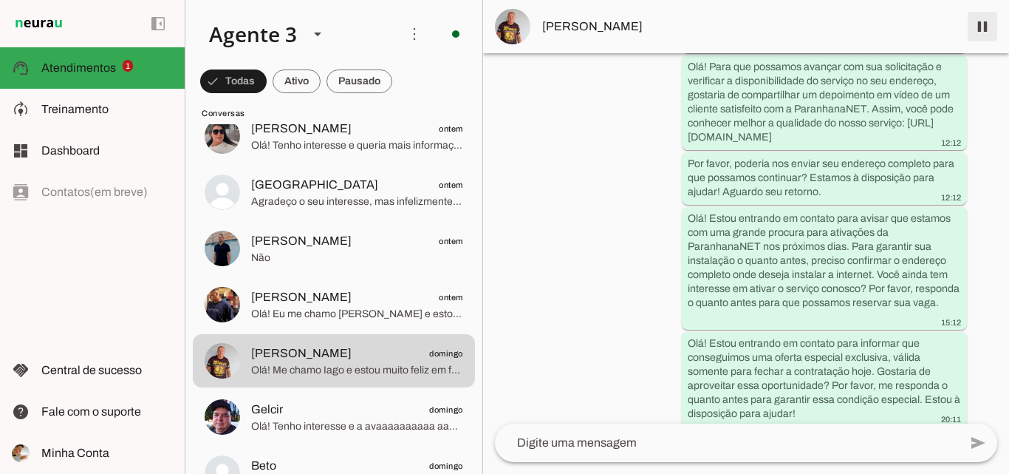
click at [984, 37] on span at bounding box center [982, 26] width 35 height 35
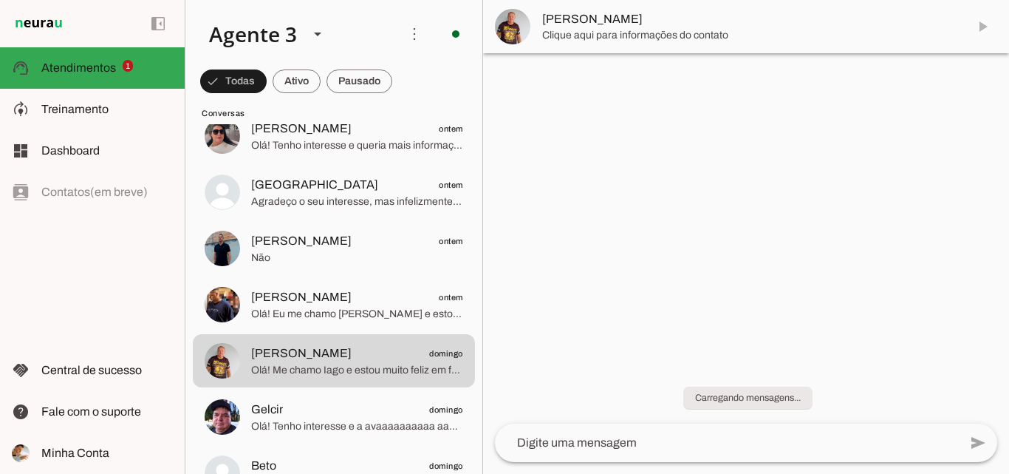
scroll to position [0, 0]
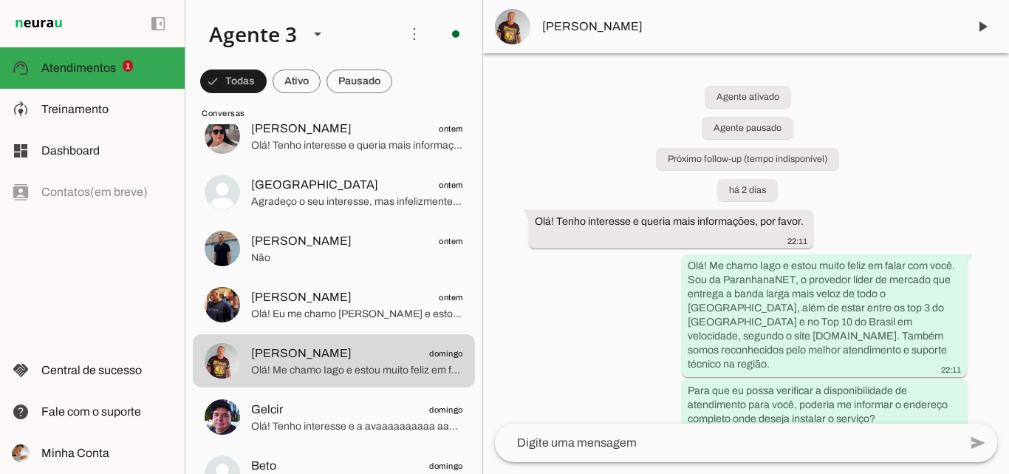
click at [642, 43] on md-item "[PERSON_NAME]" at bounding box center [746, 26] width 526 height 53
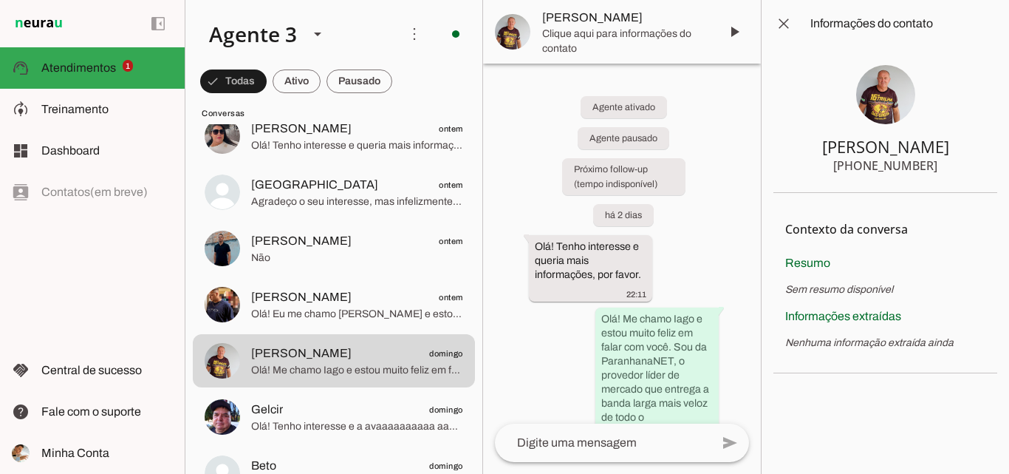
drag, startPoint x: 805, startPoint y: 141, endPoint x: 937, endPoint y: 177, distance: 136.2
click at [937, 177] on section "[PERSON_NAME] [PHONE_NUMBER]" at bounding box center [885, 120] width 224 height 146
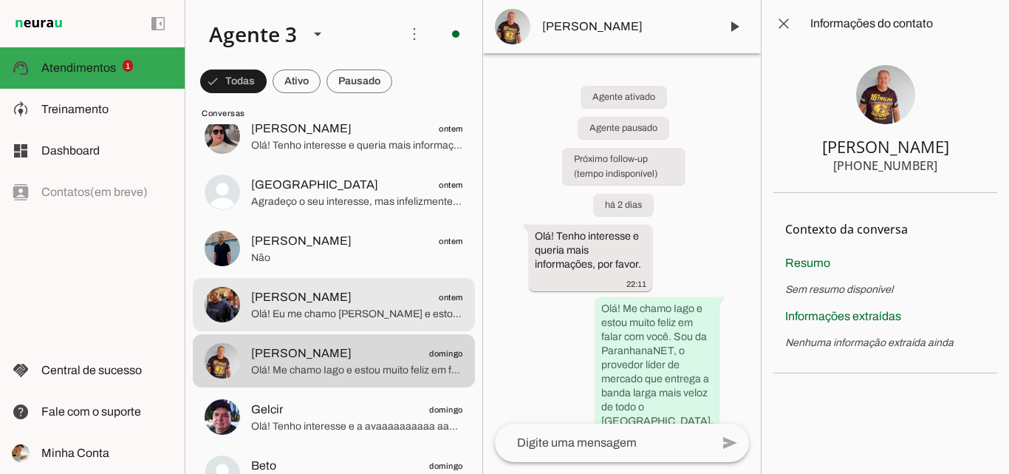
click at [346, 314] on span "Olá! Eu me chamo [PERSON_NAME] e estou muito feliz em falar com você. Sou da Pa…" at bounding box center [357, 314] width 212 height 15
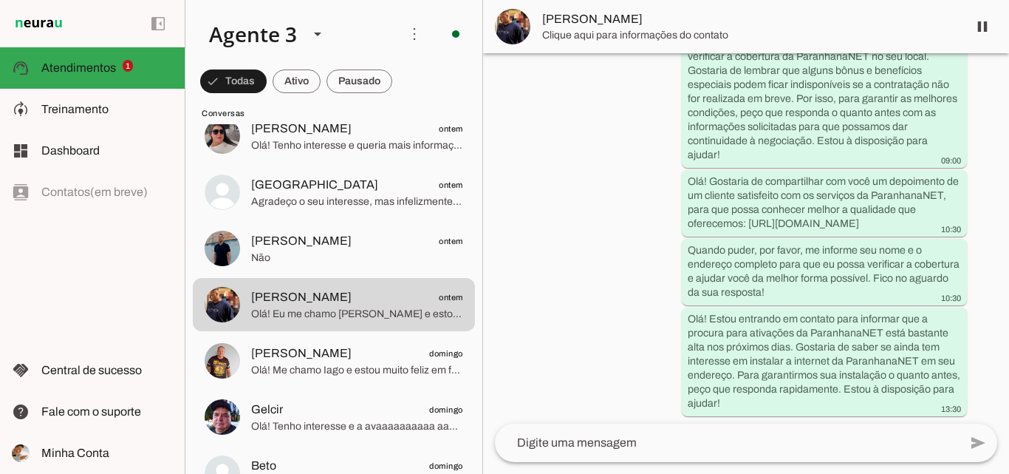
scroll to position [500, 0]
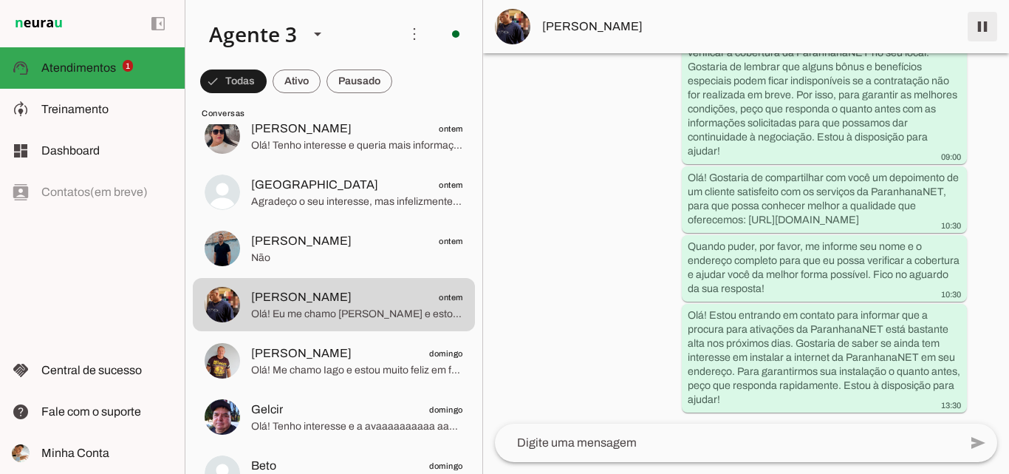
click at [980, 26] on span at bounding box center [982, 26] width 35 height 35
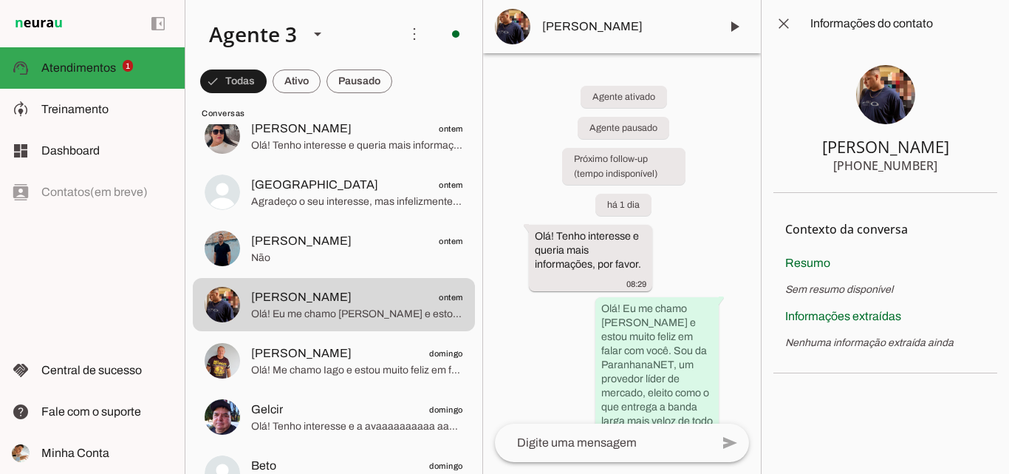
drag, startPoint x: 862, startPoint y: 144, endPoint x: 949, endPoint y: 163, distance: 89.3
click at [949, 163] on section "[PERSON_NAME] [PHONE_NUMBER]" at bounding box center [885, 120] width 224 height 146
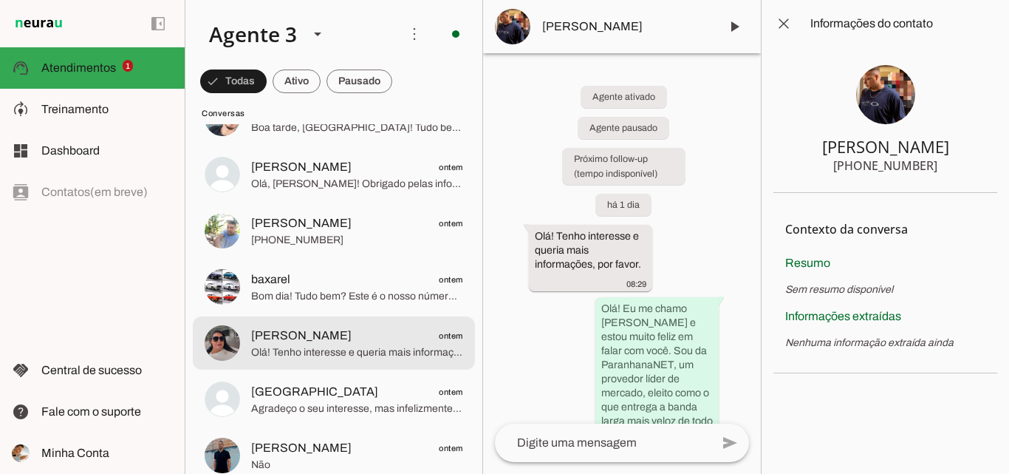
scroll to position [1256, 0]
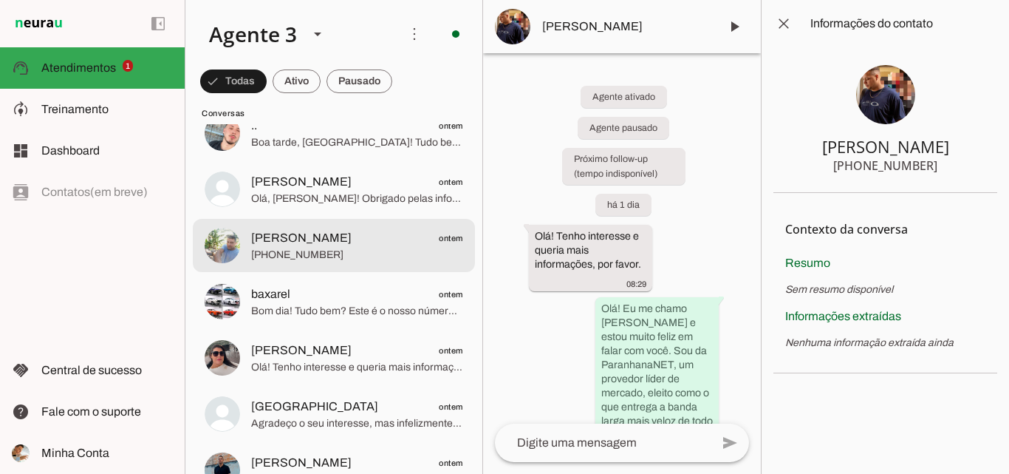
click at [376, 250] on span "[PHONE_NUMBER]" at bounding box center [357, 254] width 212 height 15
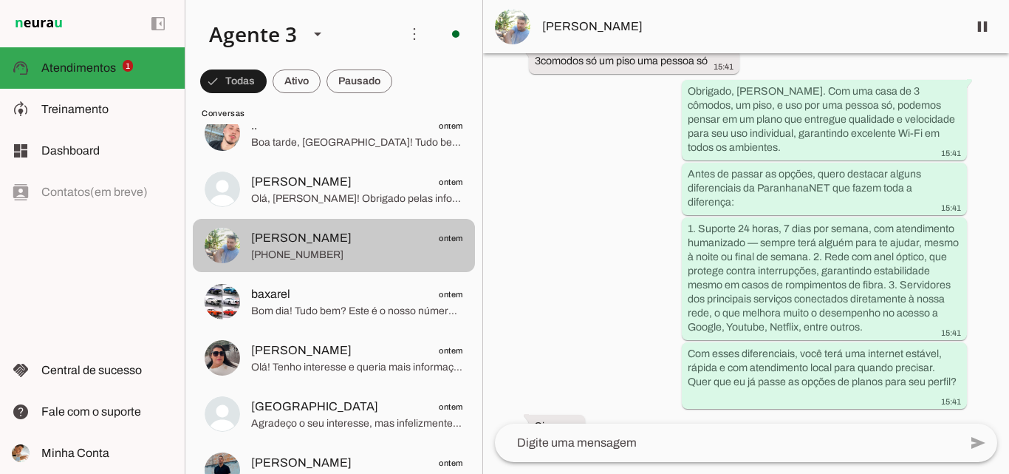
scroll to position [1182, 0]
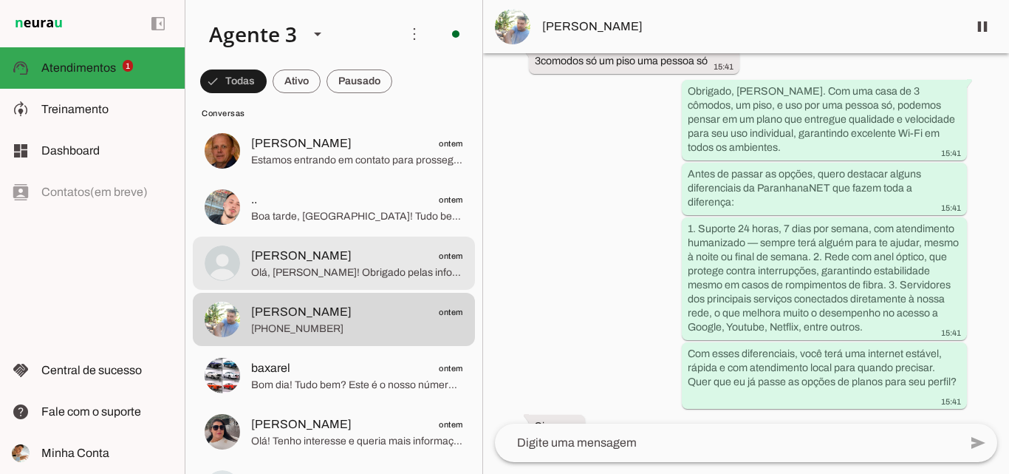
click at [335, 262] on span "[PERSON_NAME] ontem" at bounding box center [357, 256] width 212 height 18
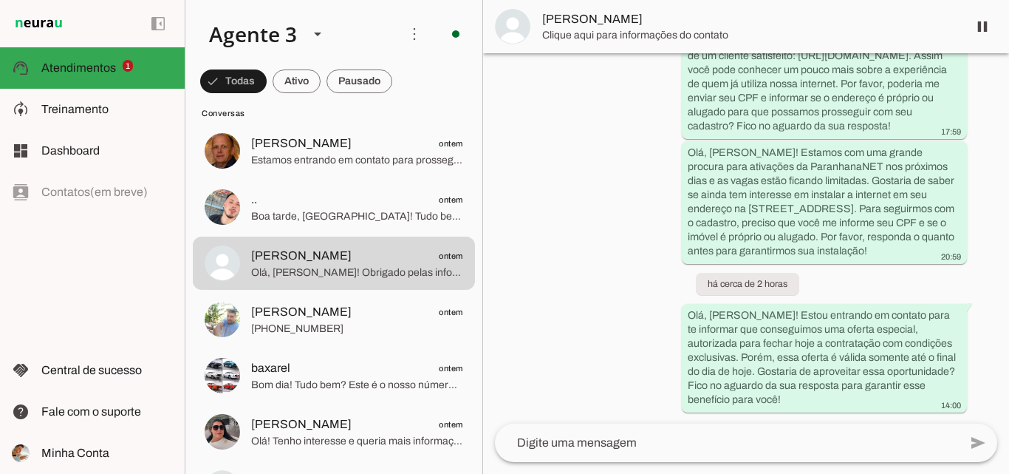
scroll to position [740, 0]
click at [980, 13] on span at bounding box center [982, 26] width 35 height 35
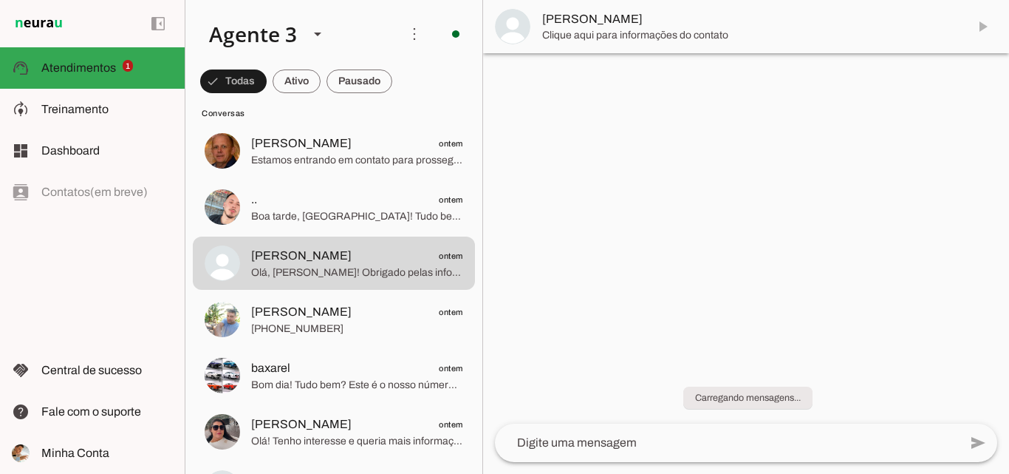
scroll to position [0, 0]
click at [742, 34] on span "Clique aqui para informações do contato" at bounding box center [749, 35] width 414 height 15
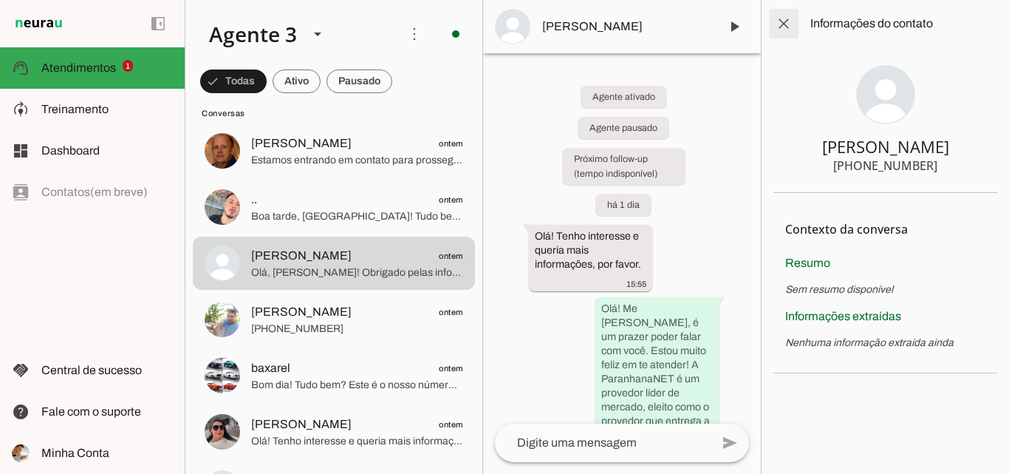
click at [780, 18] on span at bounding box center [783, 23] width 35 height 35
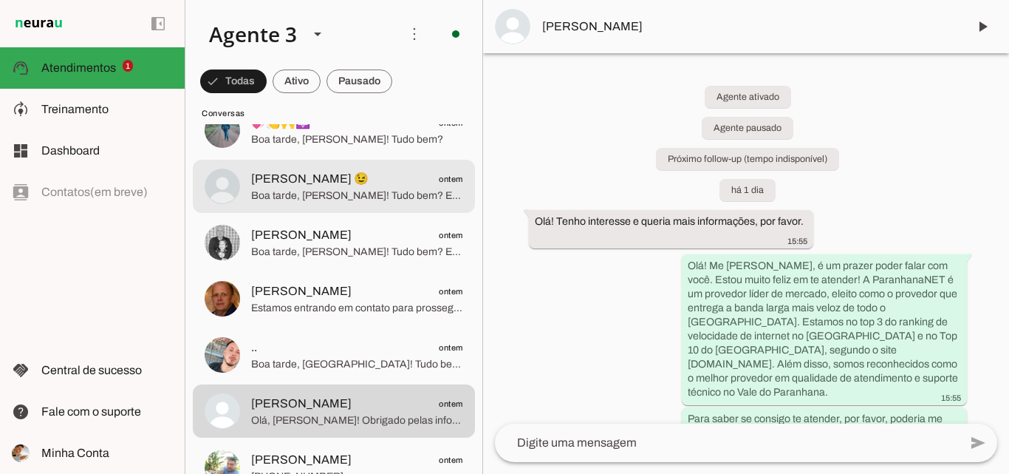
scroll to position [1108, 0]
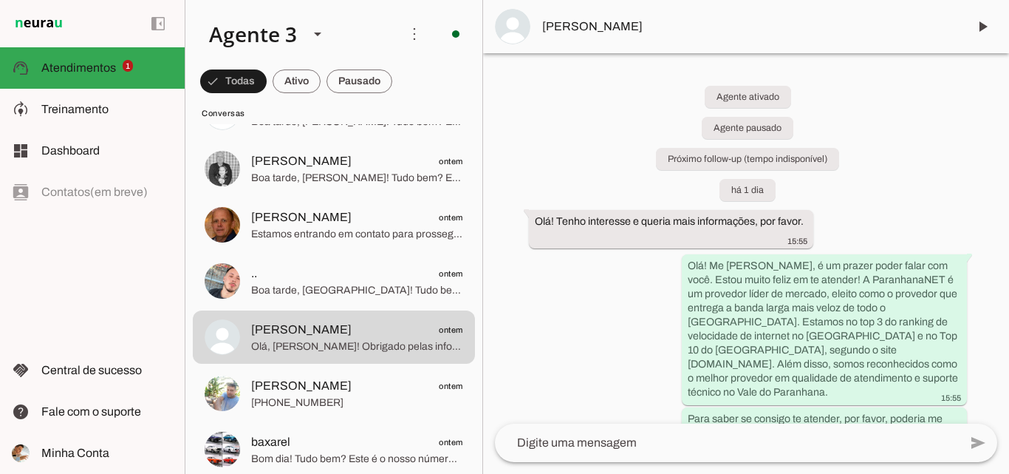
click at [631, 28] on span "[PERSON_NAME]" at bounding box center [749, 27] width 414 height 18
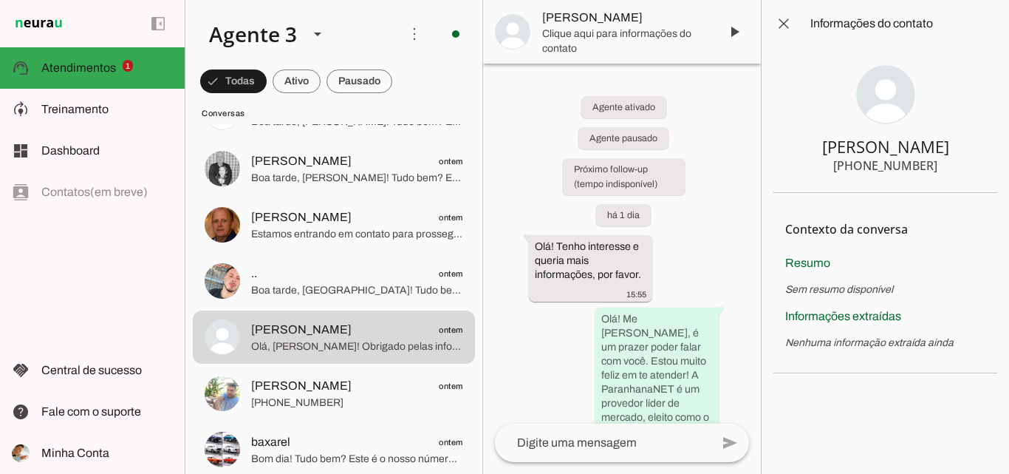
drag, startPoint x: 863, startPoint y: 140, endPoint x: 973, endPoint y: 179, distance: 116.8
click at [973, 179] on section "[PERSON_NAME] [PHONE_NUMBER]" at bounding box center [885, 120] width 224 height 146
